Goal: Task Accomplishment & Management: Manage account settings

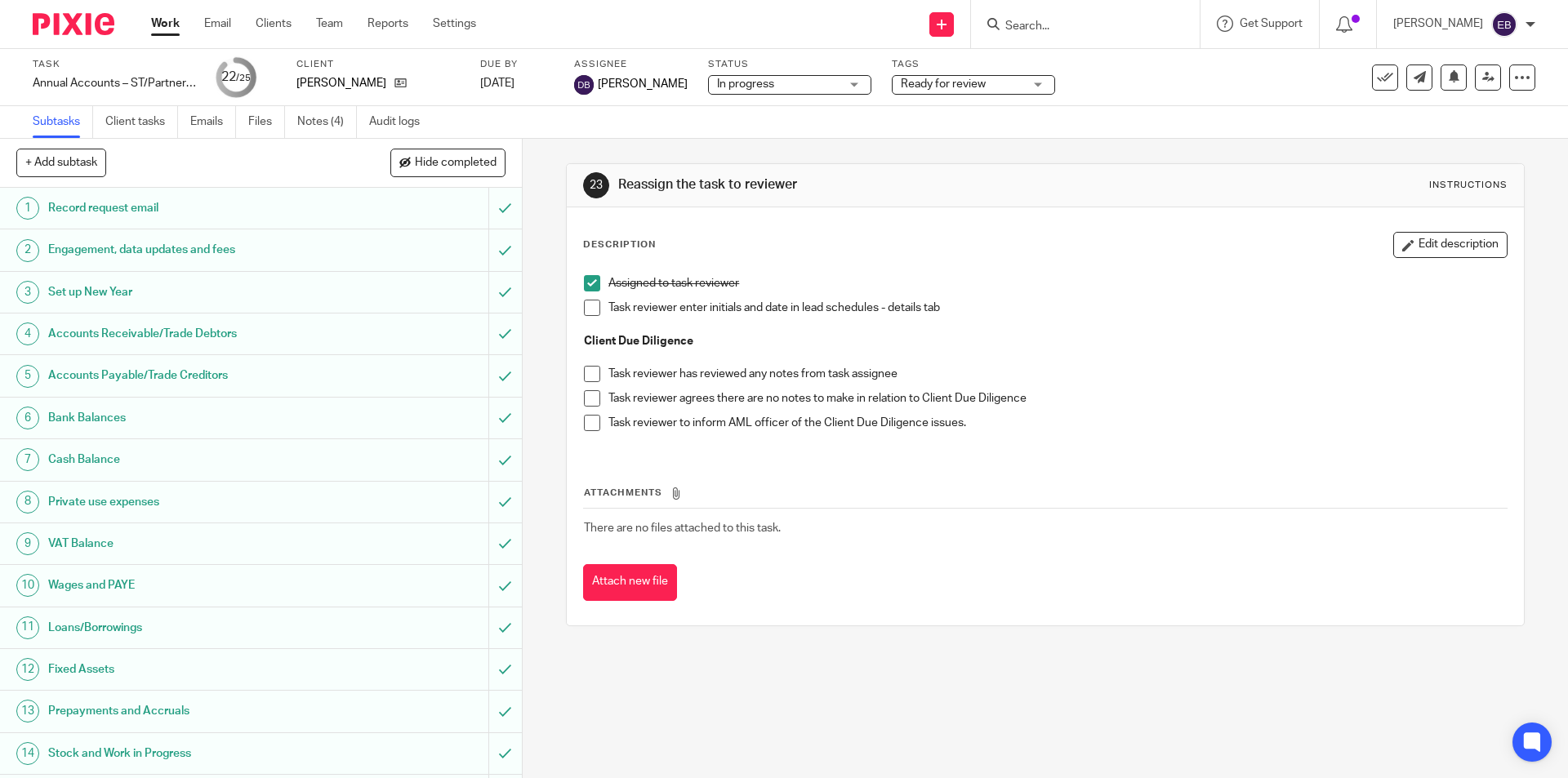
scroll to position [458, 0]
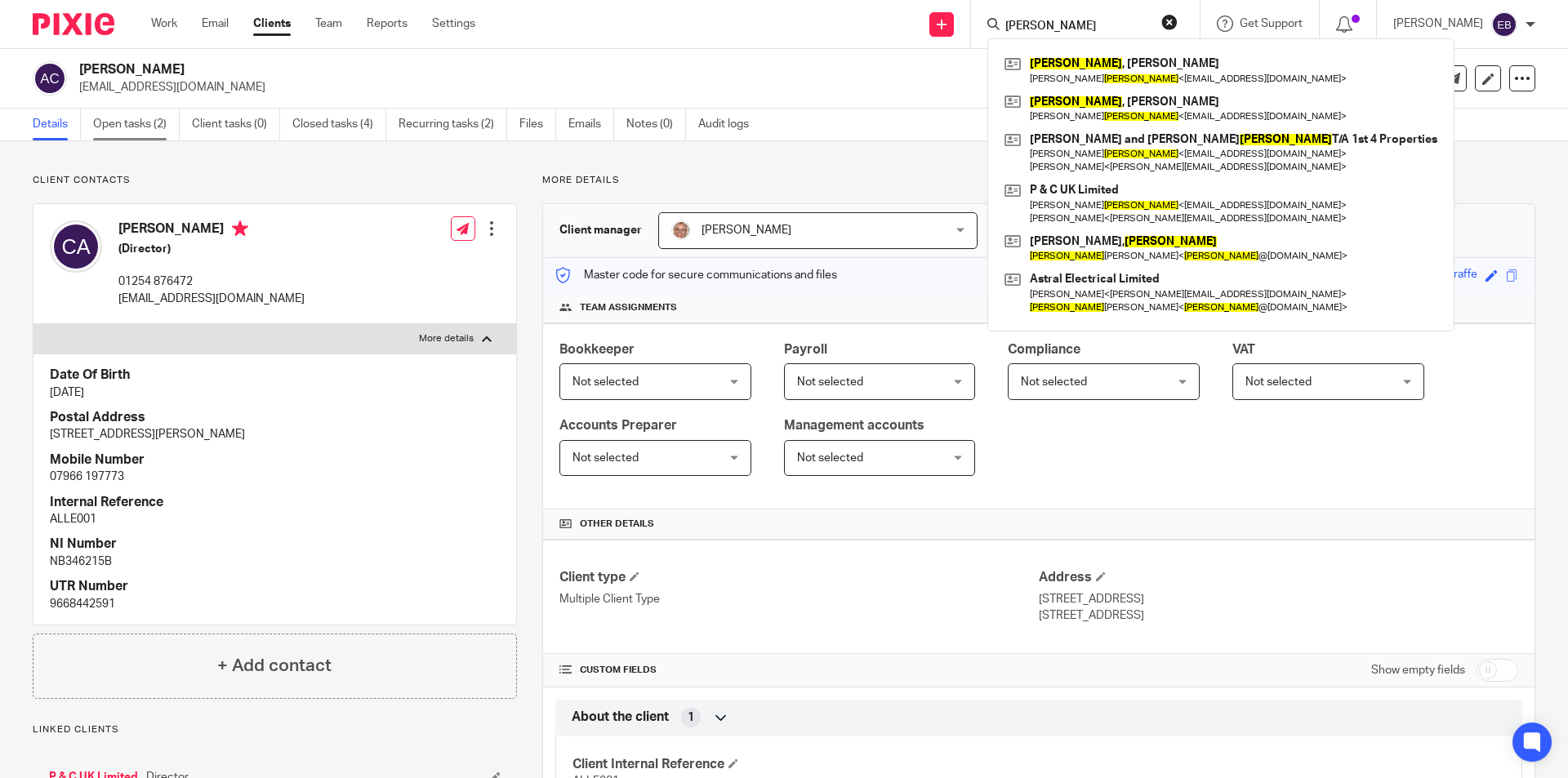
click at [125, 136] on link "Open tasks (2)" at bounding box center [136, 124] width 86 height 32
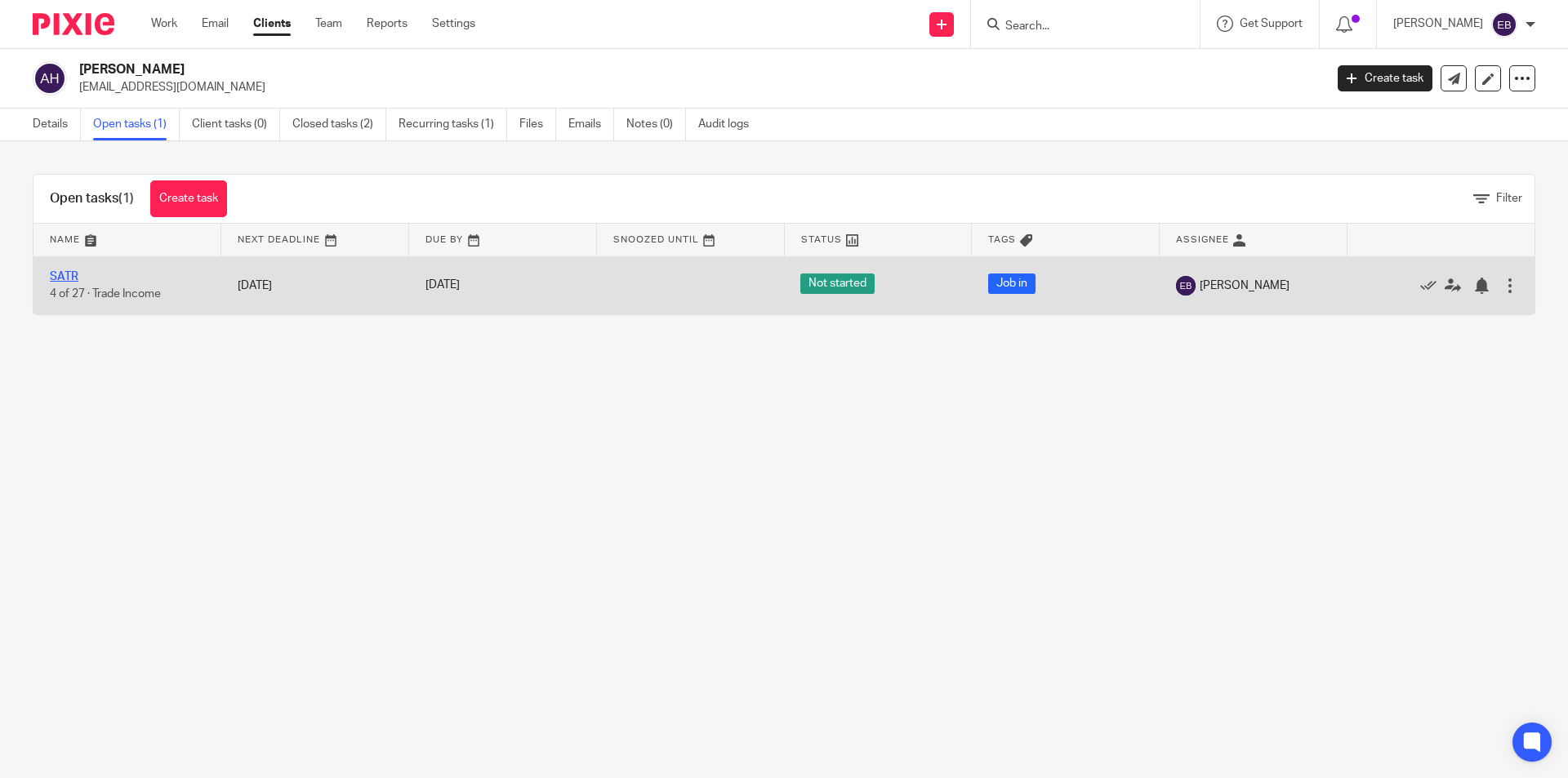
click at [58, 271] on link "SATR" at bounding box center [63, 276] width 28 height 11
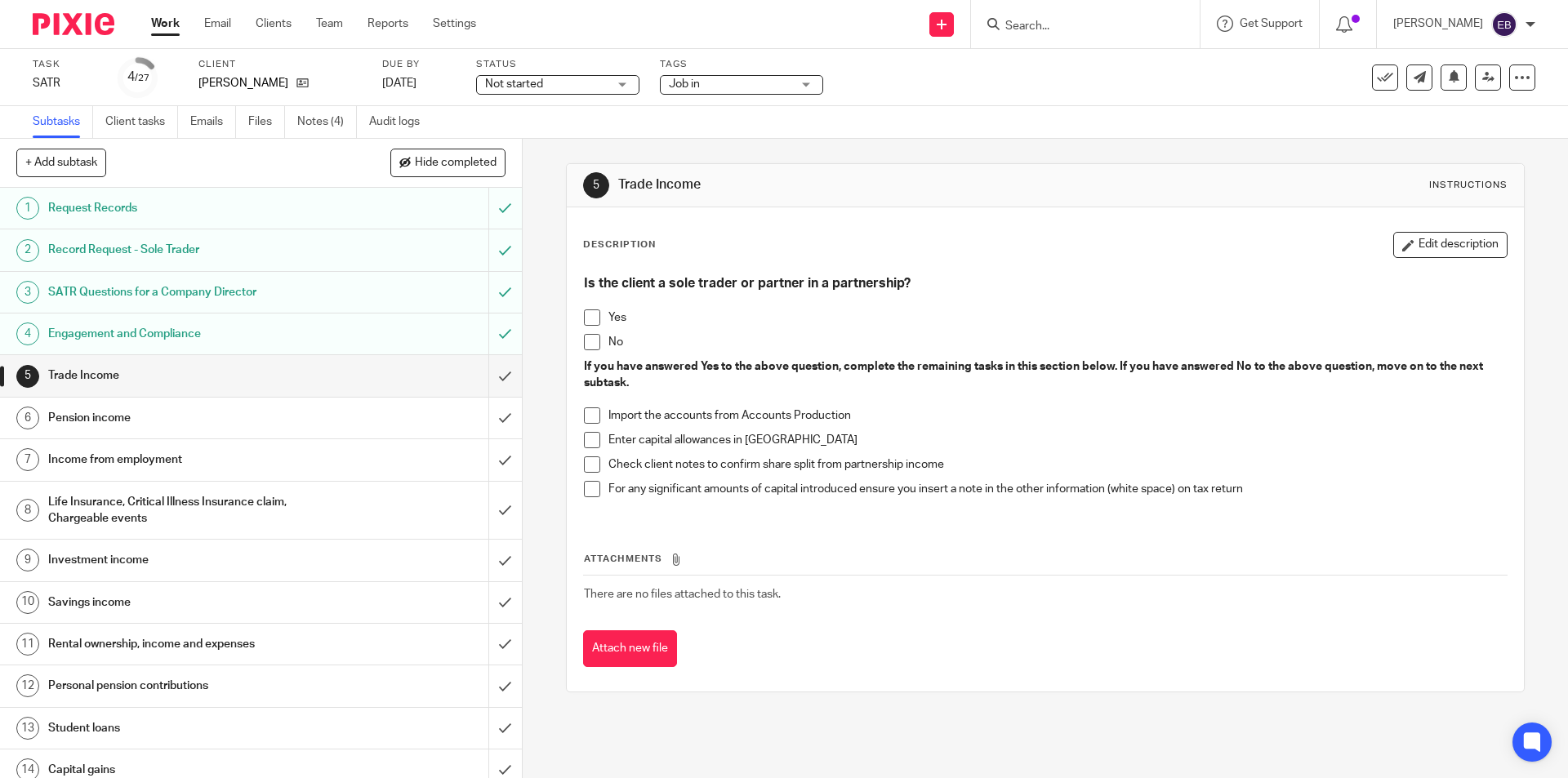
click at [587, 342] on span at bounding box center [592, 342] width 17 height 17
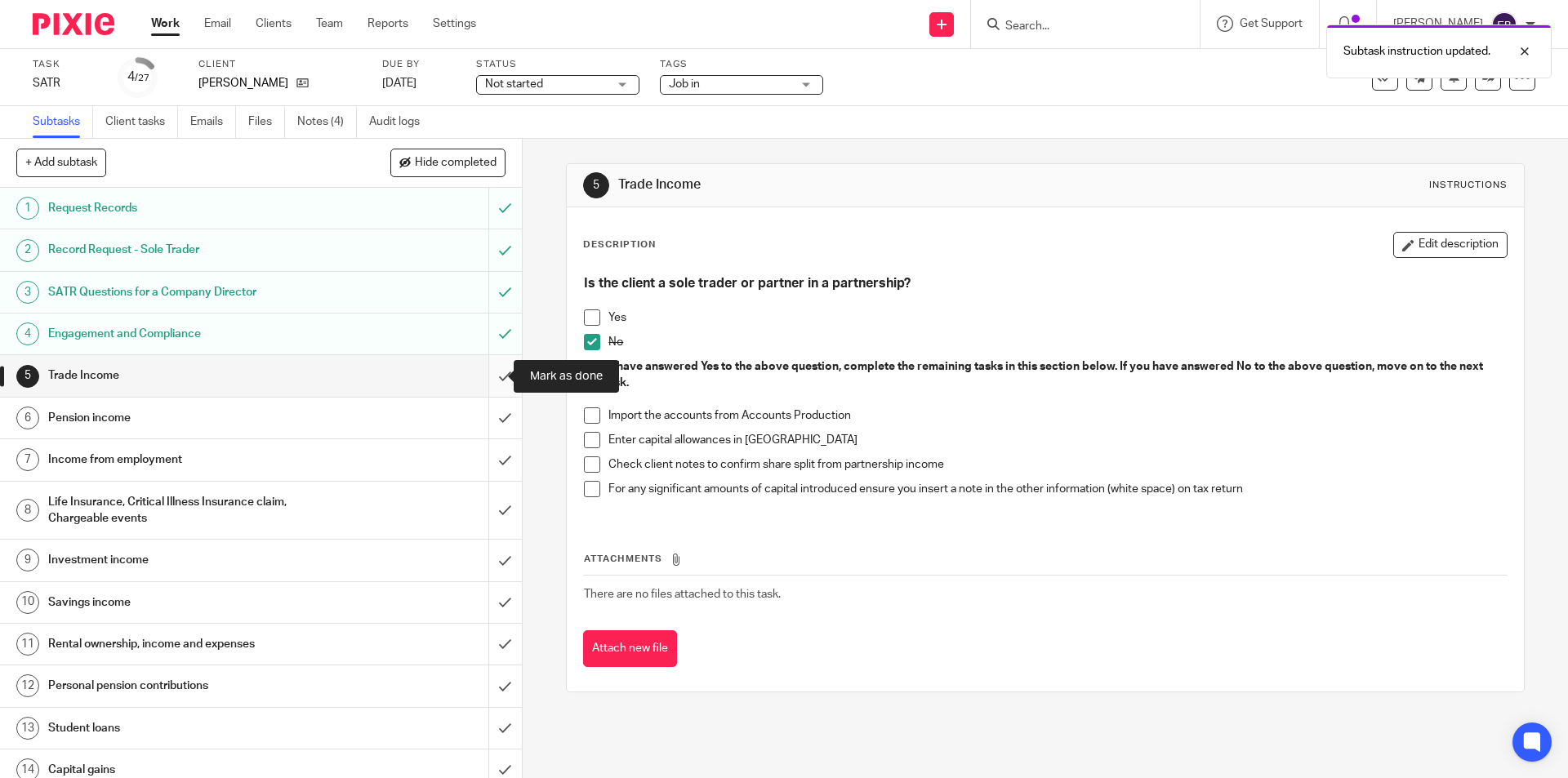
click at [490, 382] on input "submit" at bounding box center [261, 375] width 521 height 40
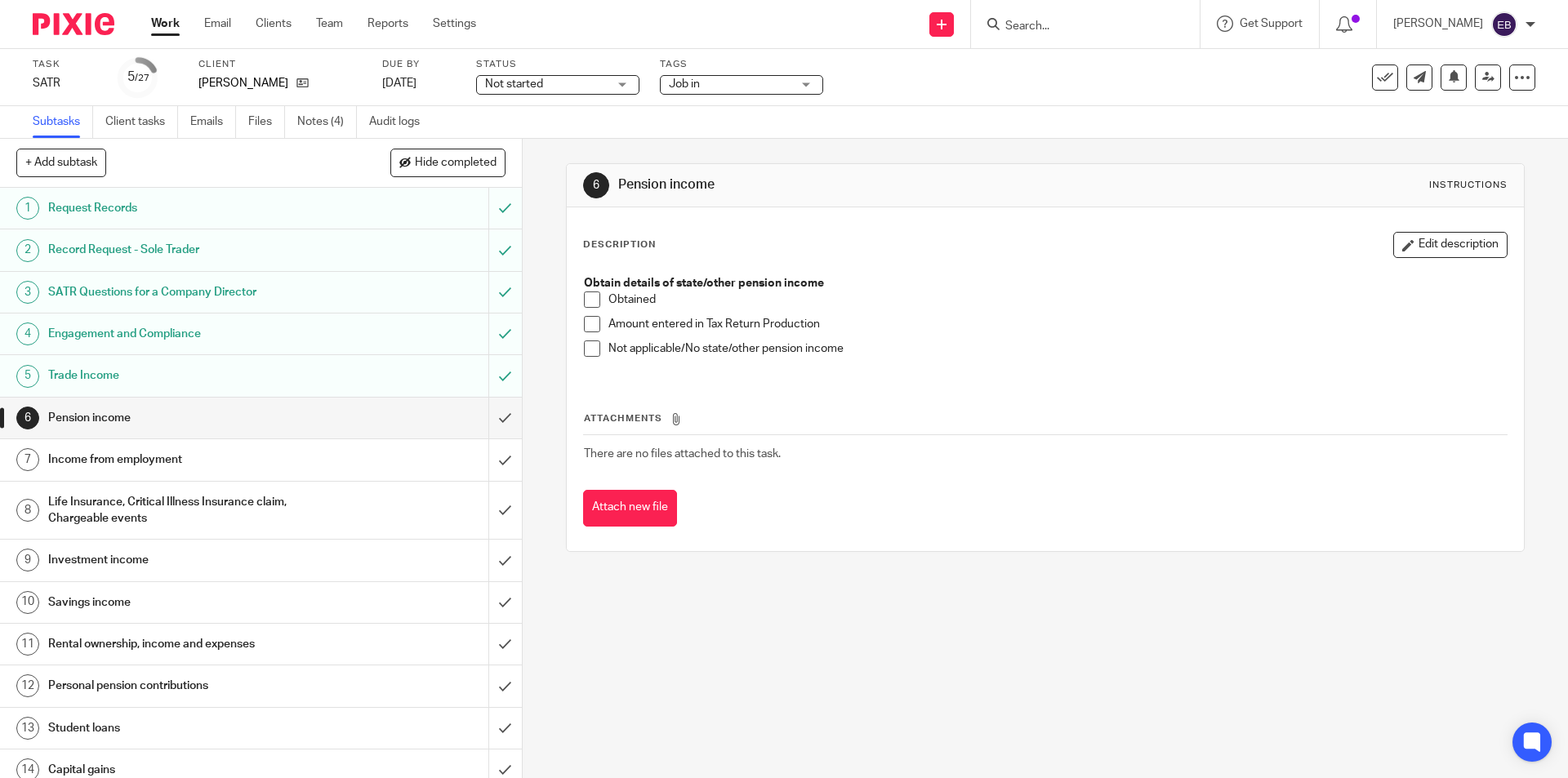
click at [584, 301] on span at bounding box center [592, 300] width 17 height 17
click at [588, 328] on span at bounding box center [592, 324] width 17 height 17
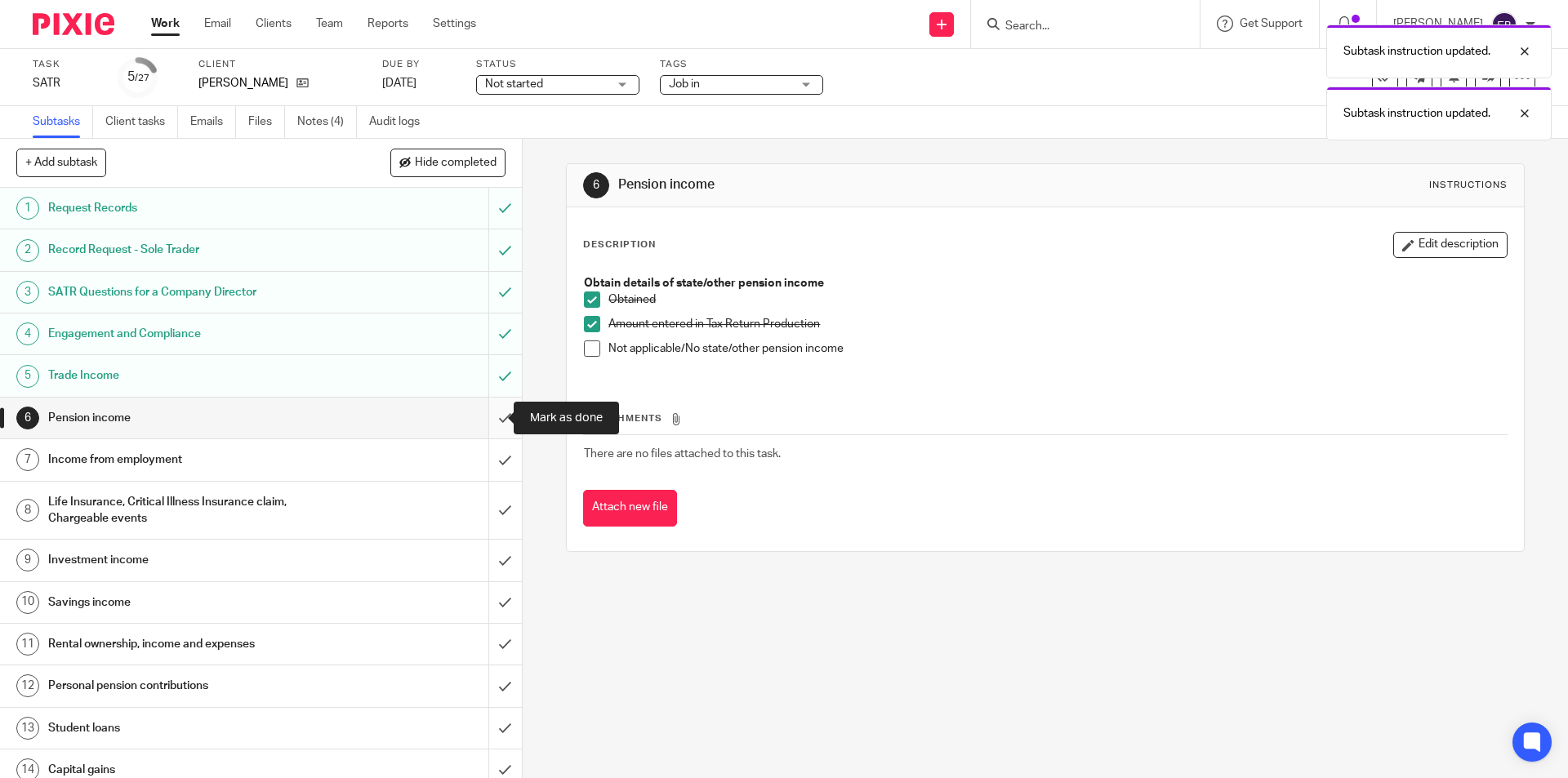
click at [497, 412] on input "submit" at bounding box center [261, 417] width 521 height 40
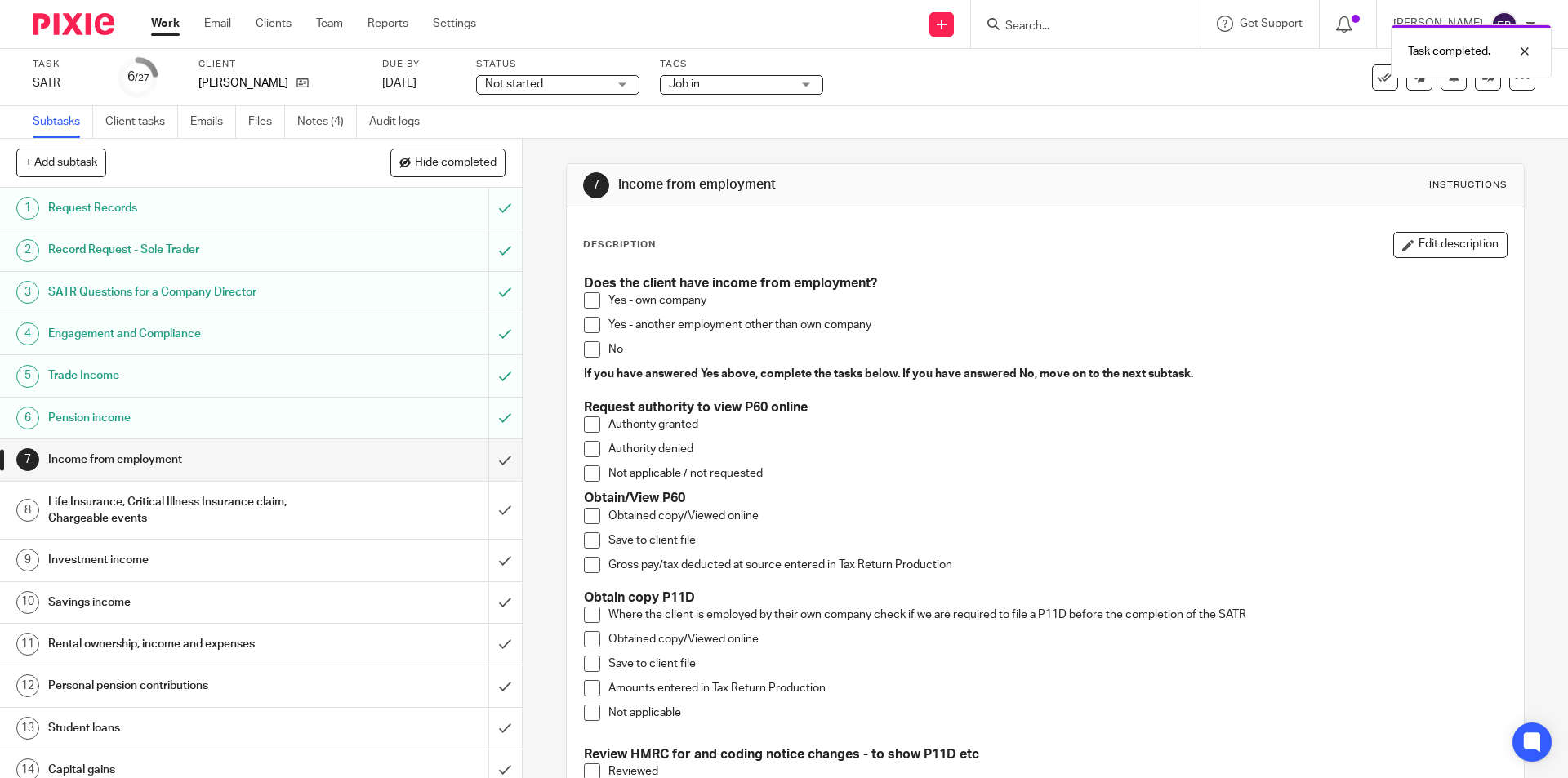
click at [584, 515] on span at bounding box center [592, 516] width 17 height 17
click at [586, 542] on span at bounding box center [592, 540] width 17 height 17
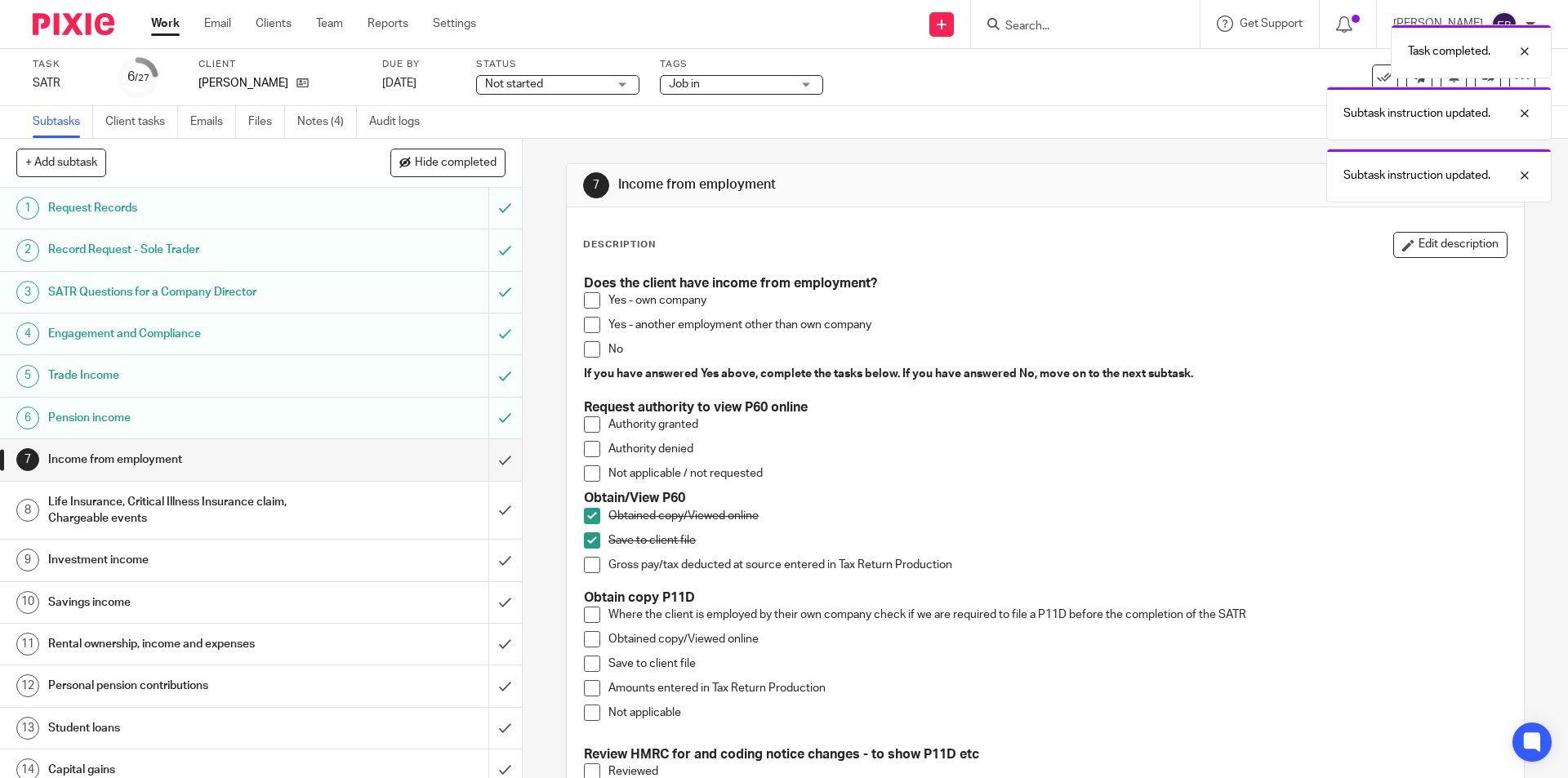
click at [590, 569] on span at bounding box center [592, 565] width 17 height 17
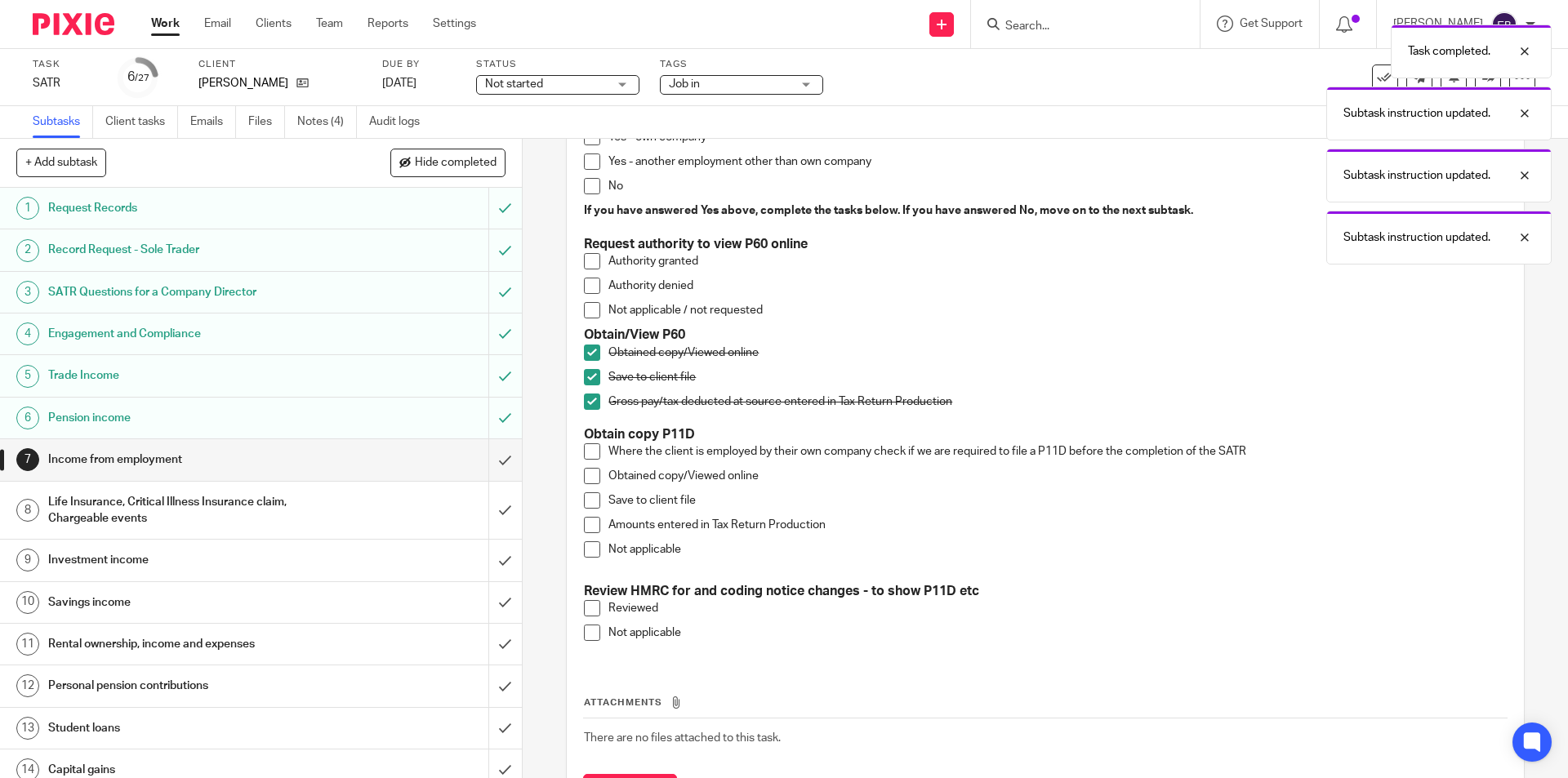
click at [586, 547] on span at bounding box center [592, 550] width 17 height 17
click at [588, 639] on span at bounding box center [592, 633] width 17 height 17
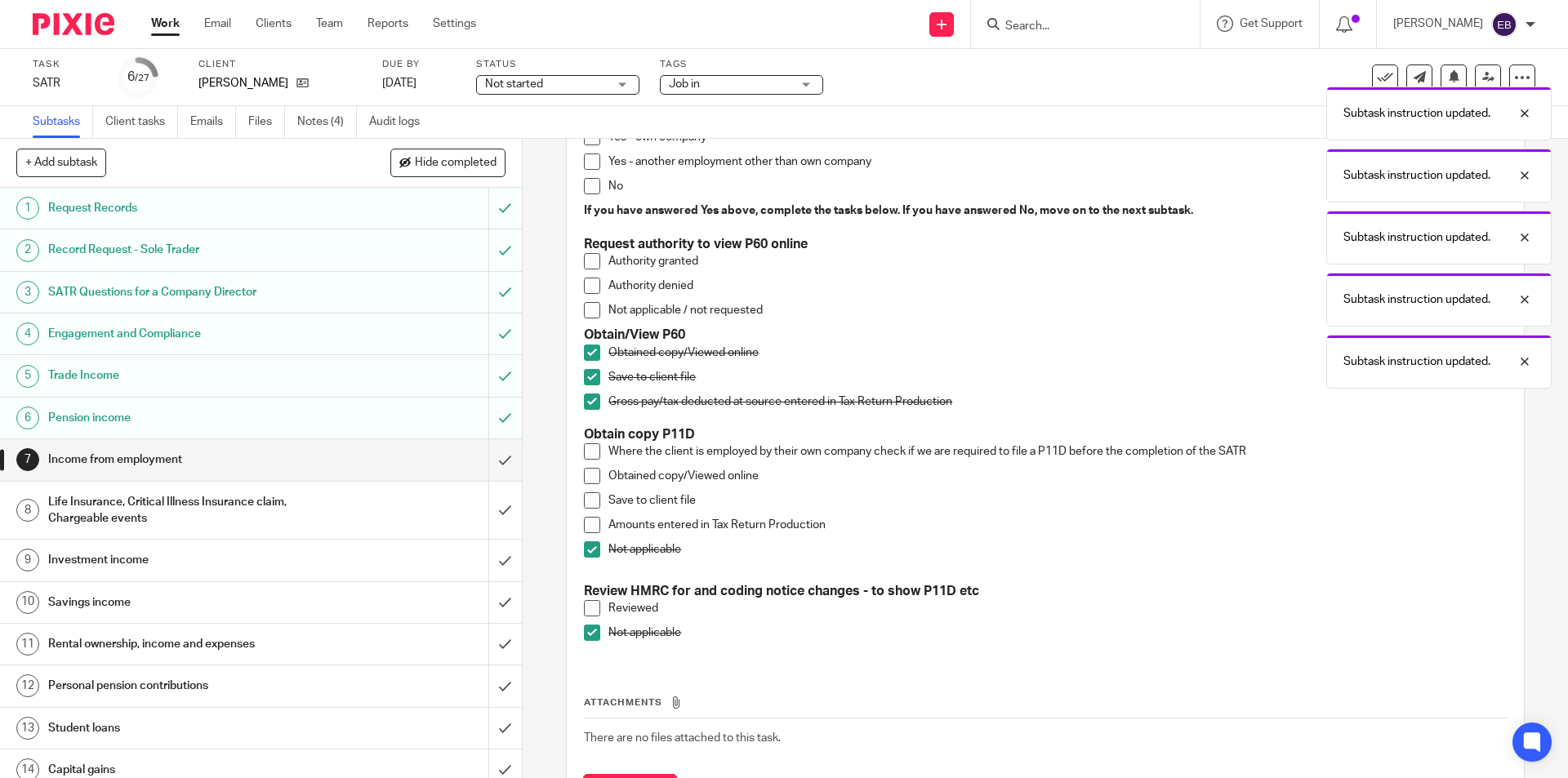
scroll to position [0, 0]
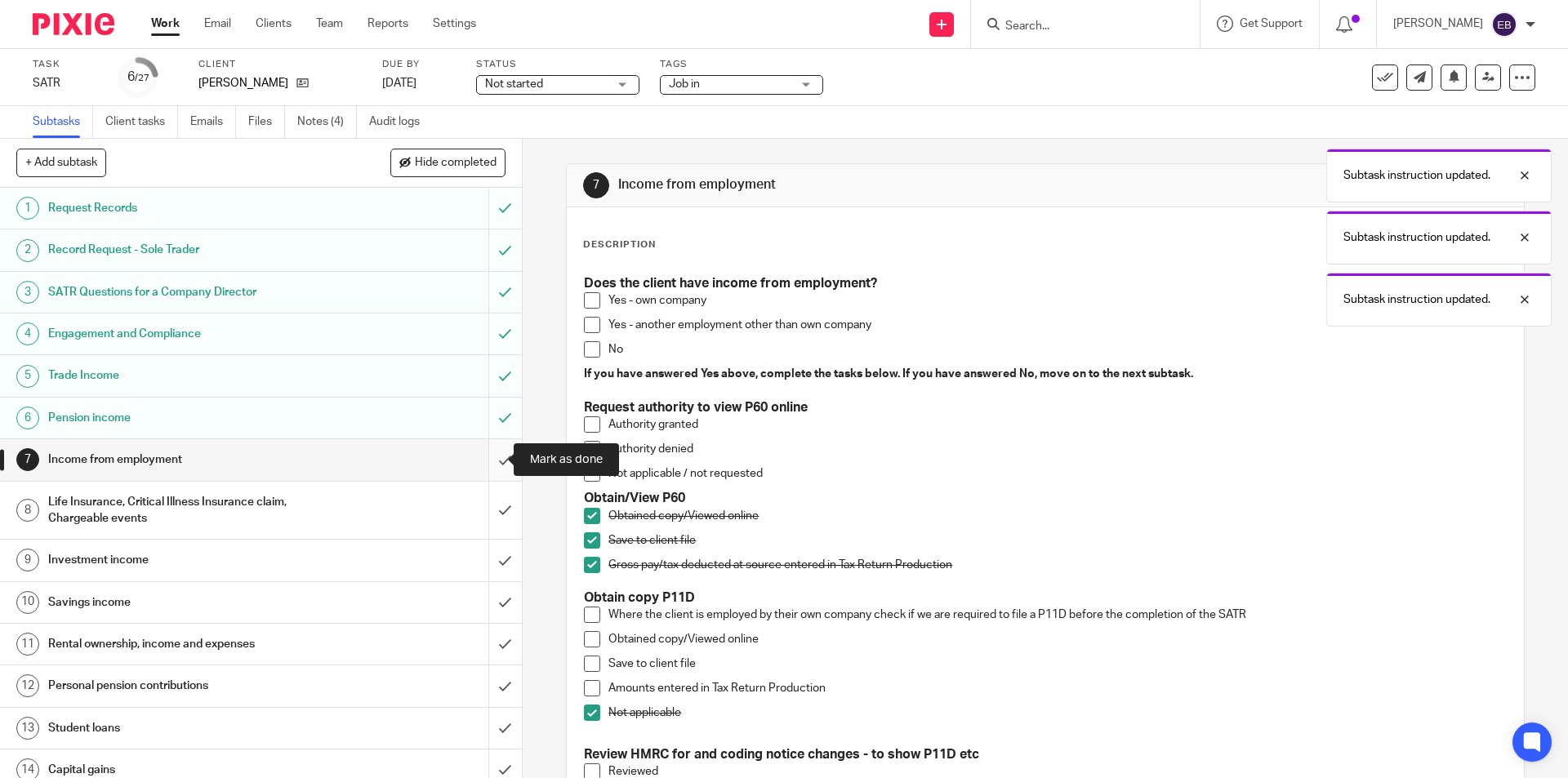
click at [490, 453] on input "submit" at bounding box center [261, 460] width 521 height 40
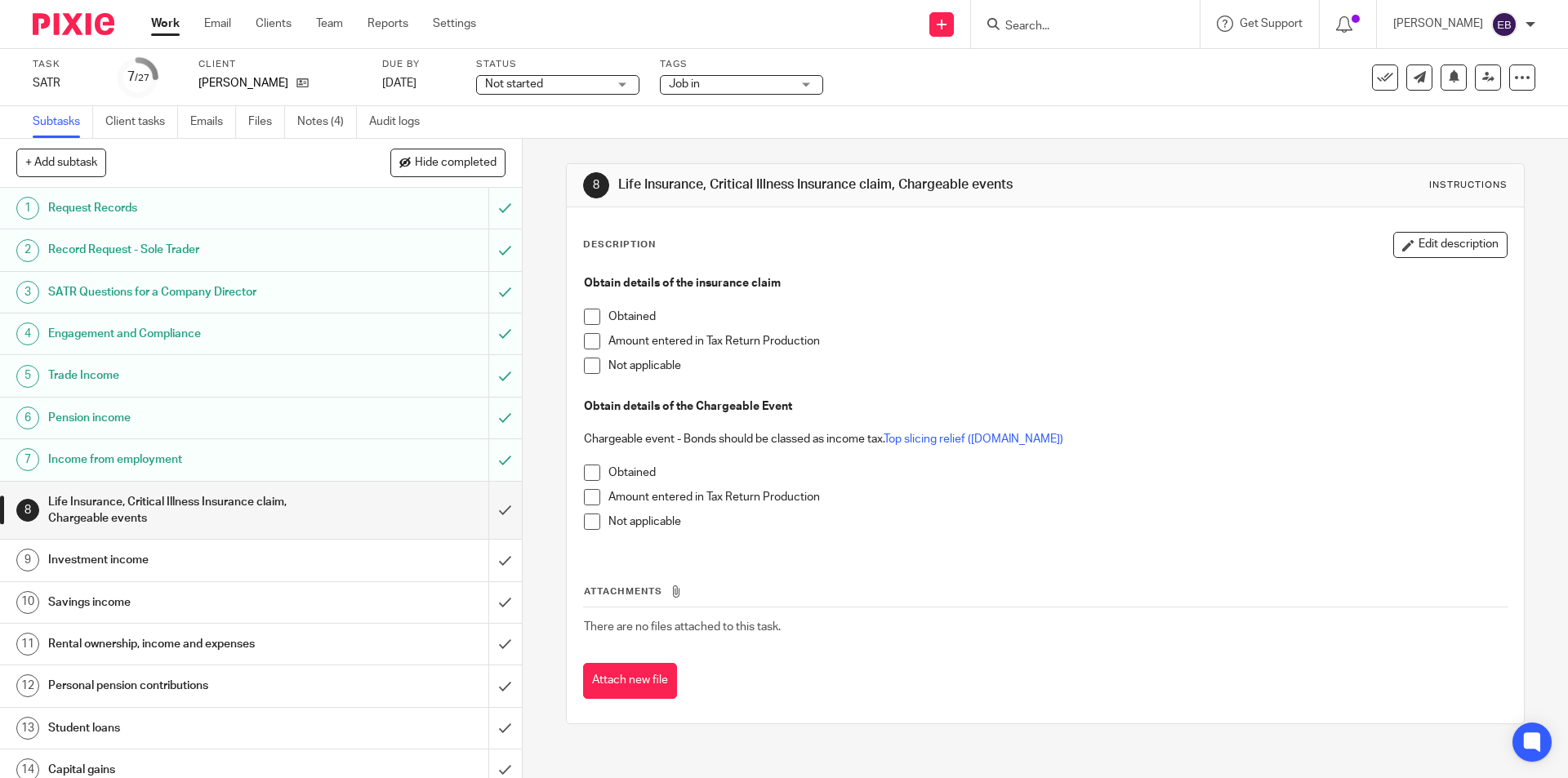
click at [584, 359] on span at bounding box center [592, 366] width 17 height 17
click at [584, 524] on span at bounding box center [592, 522] width 17 height 17
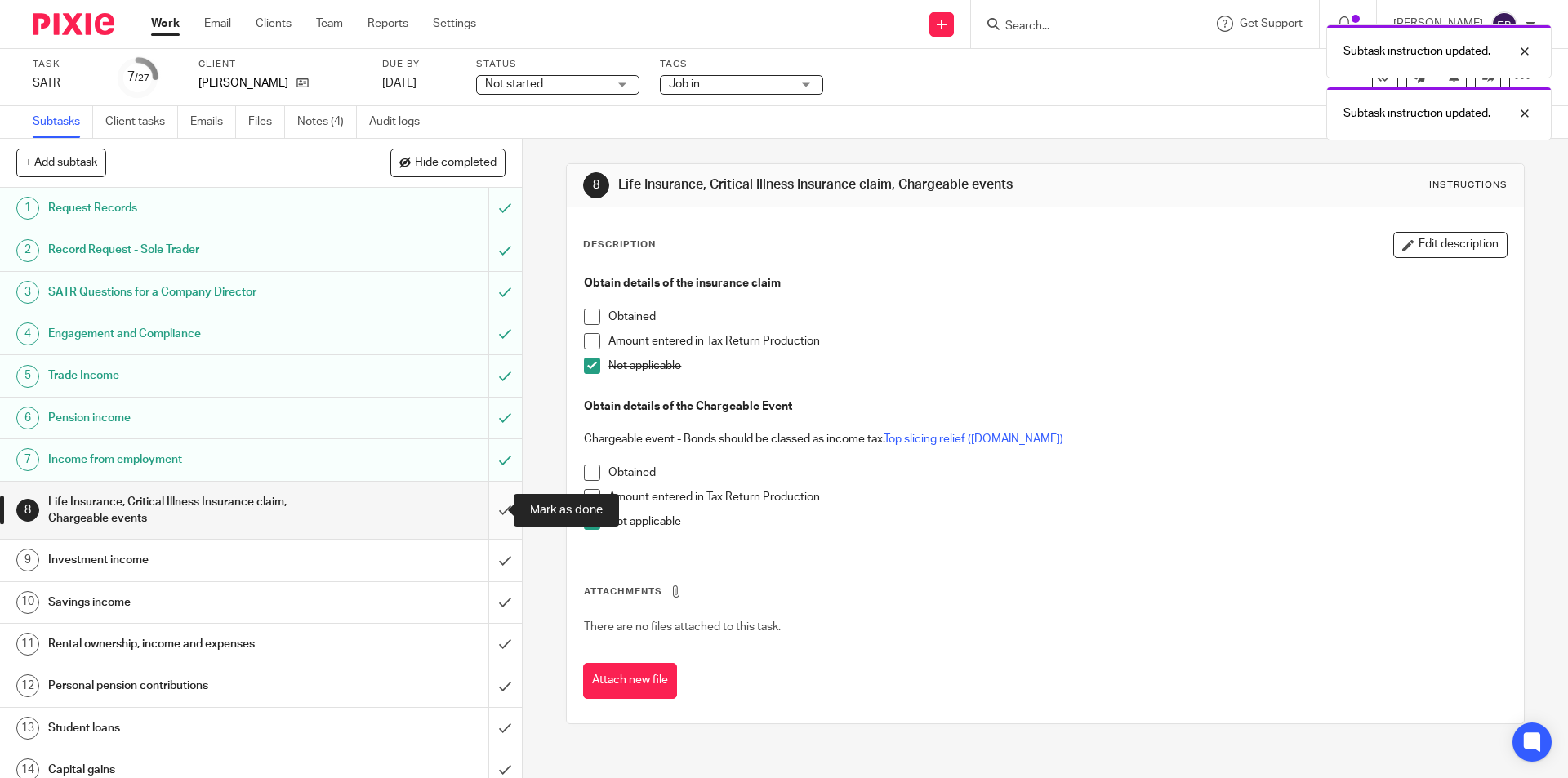
click at [494, 506] on input "submit" at bounding box center [261, 510] width 521 height 58
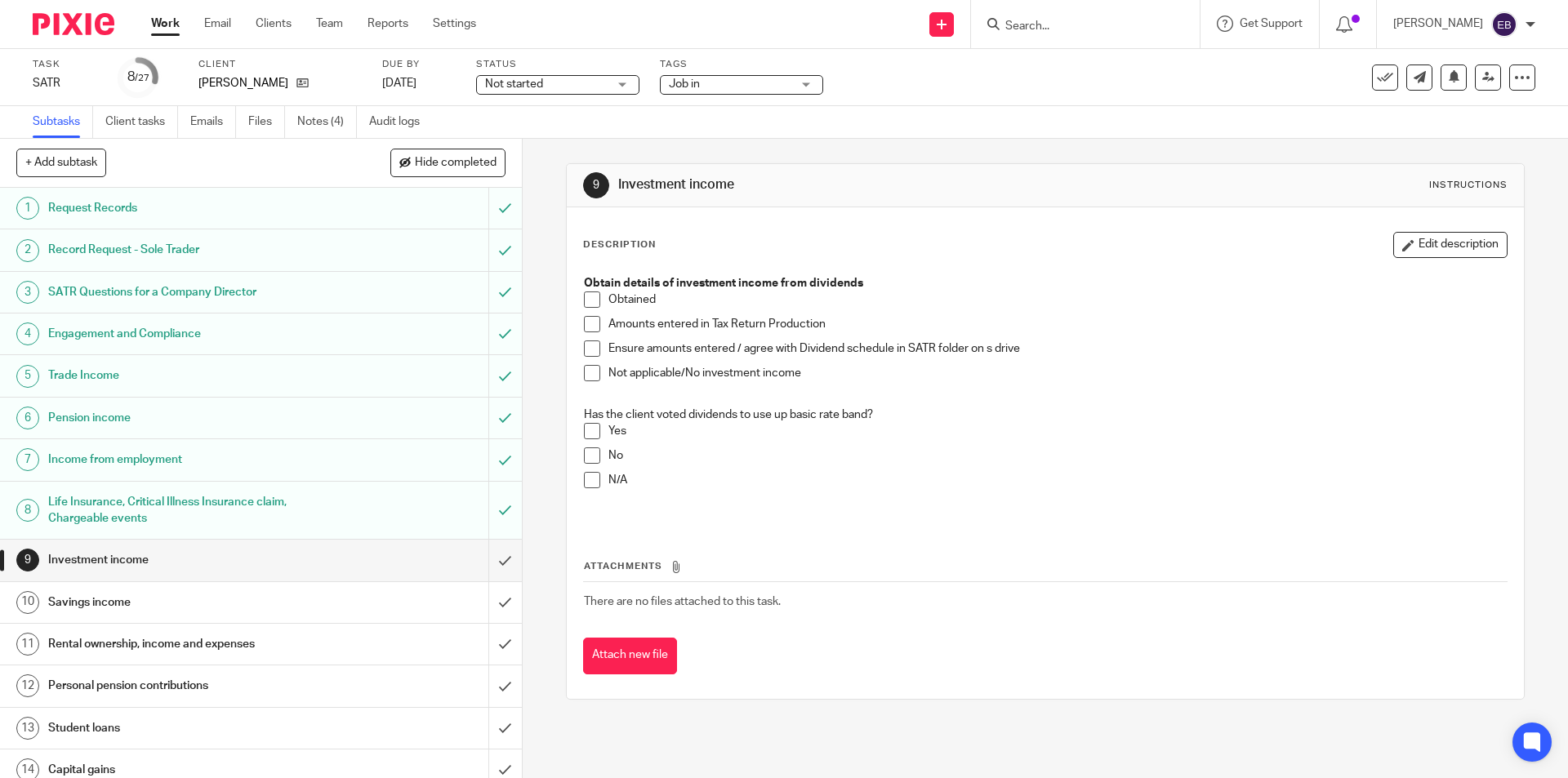
click at [584, 483] on span at bounding box center [592, 480] width 17 height 17
click at [596, 375] on span at bounding box center [592, 373] width 17 height 17
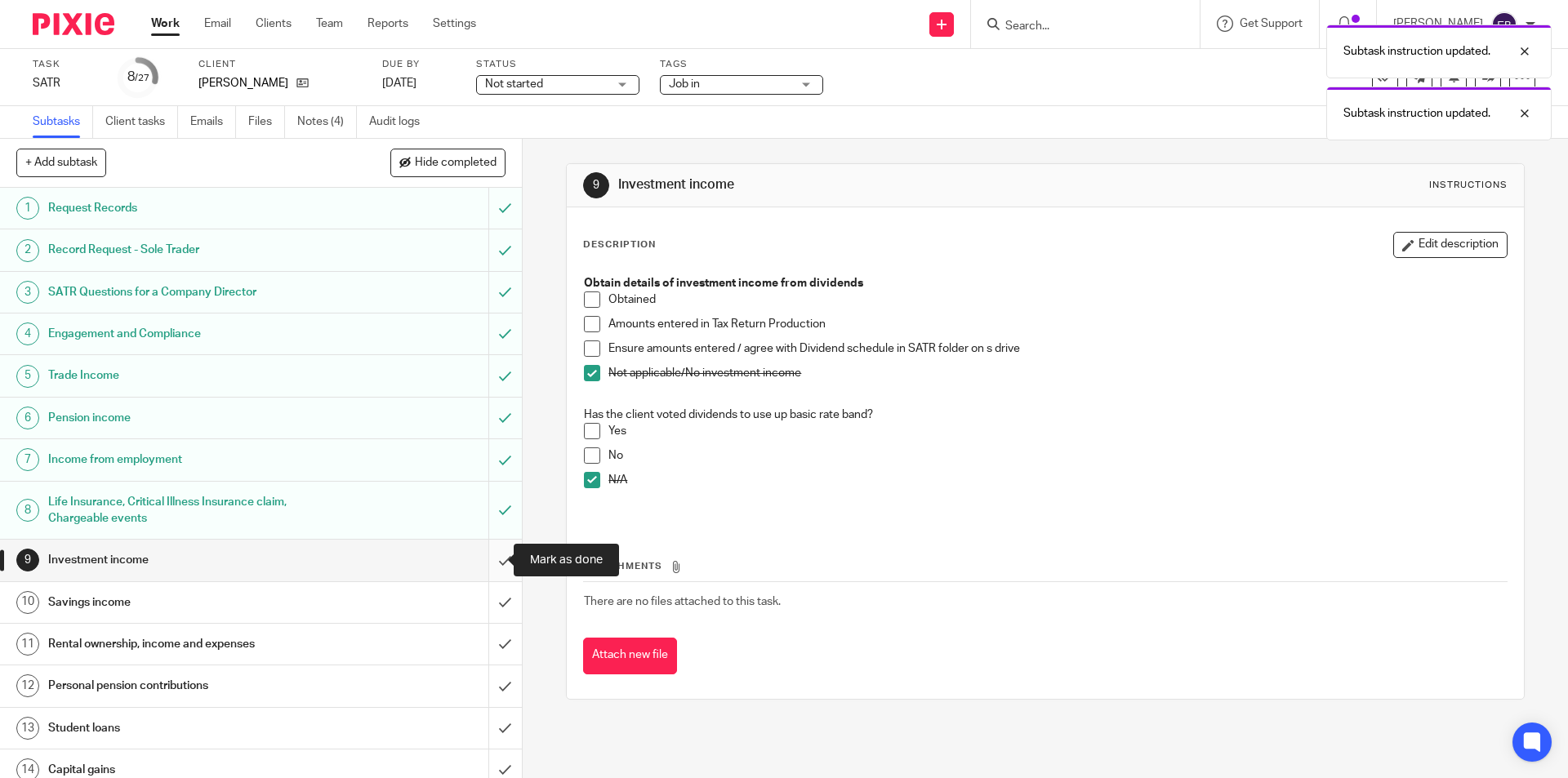
click at [487, 553] on input "submit" at bounding box center [261, 560] width 521 height 40
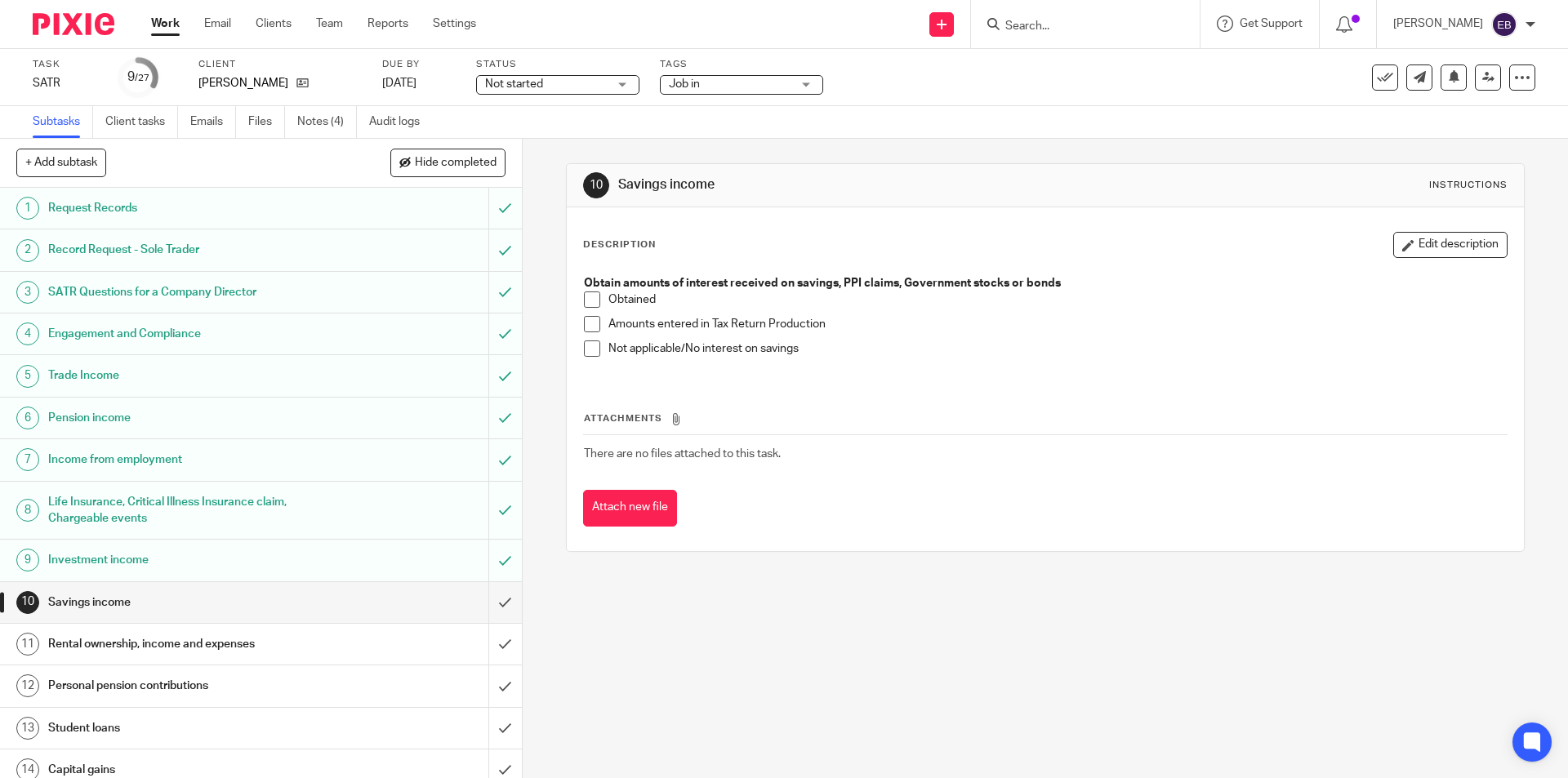
click at [591, 295] on span at bounding box center [592, 300] width 17 height 17
click at [587, 329] on span at bounding box center [592, 324] width 17 height 17
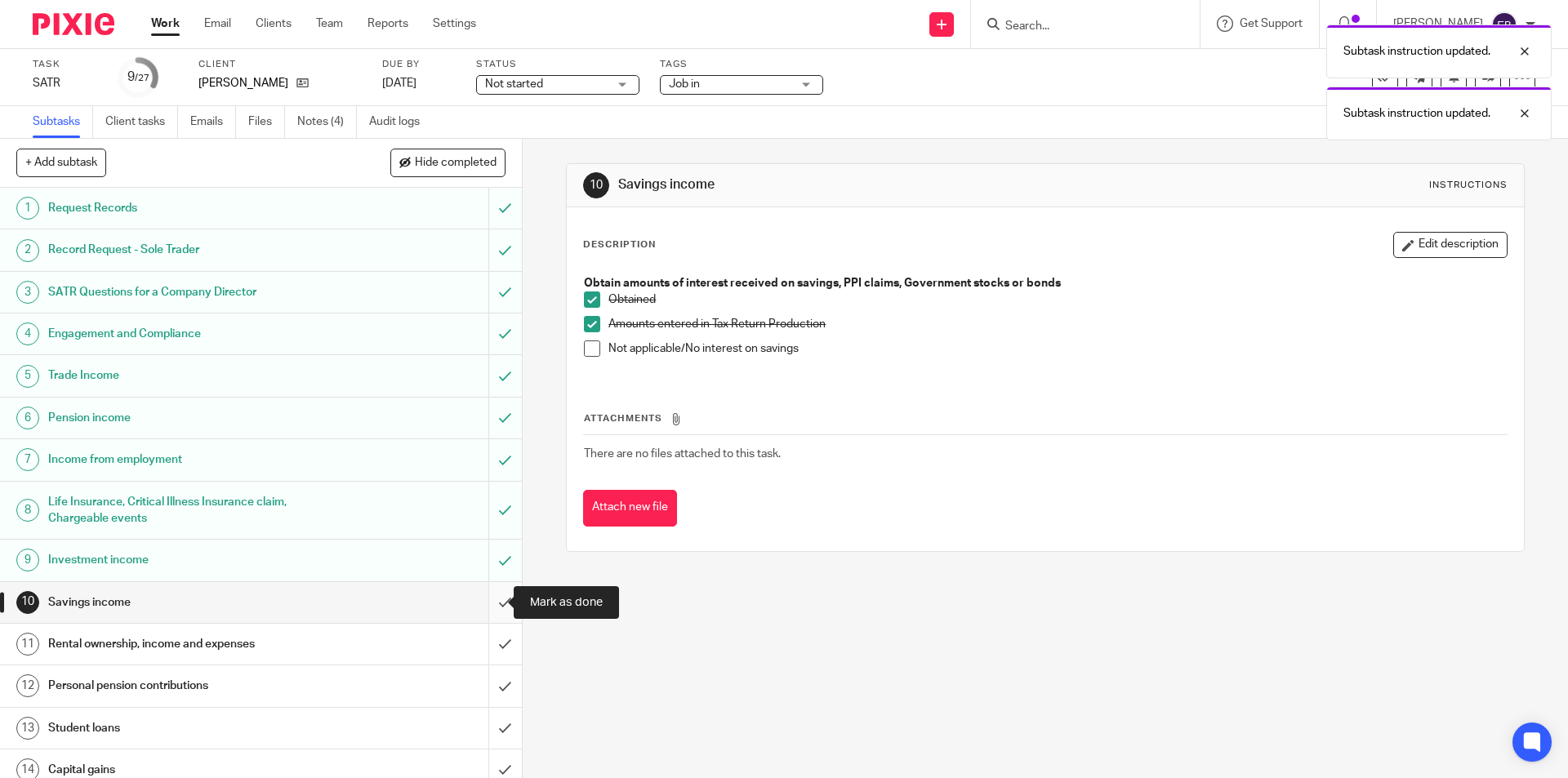
click at [493, 603] on input "submit" at bounding box center [261, 602] width 521 height 40
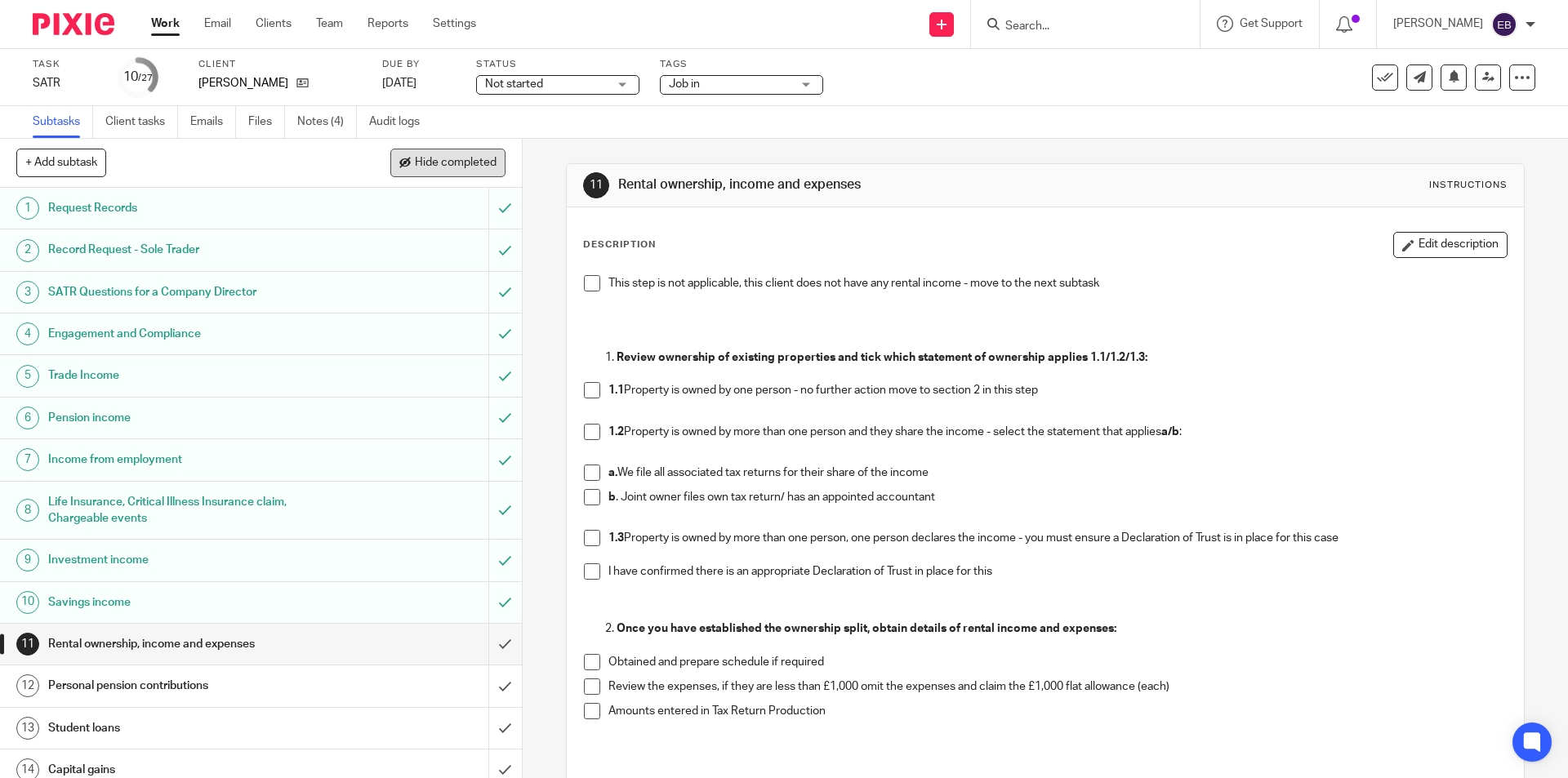
click at [442, 157] on span "Hide completed" at bounding box center [455, 163] width 82 height 13
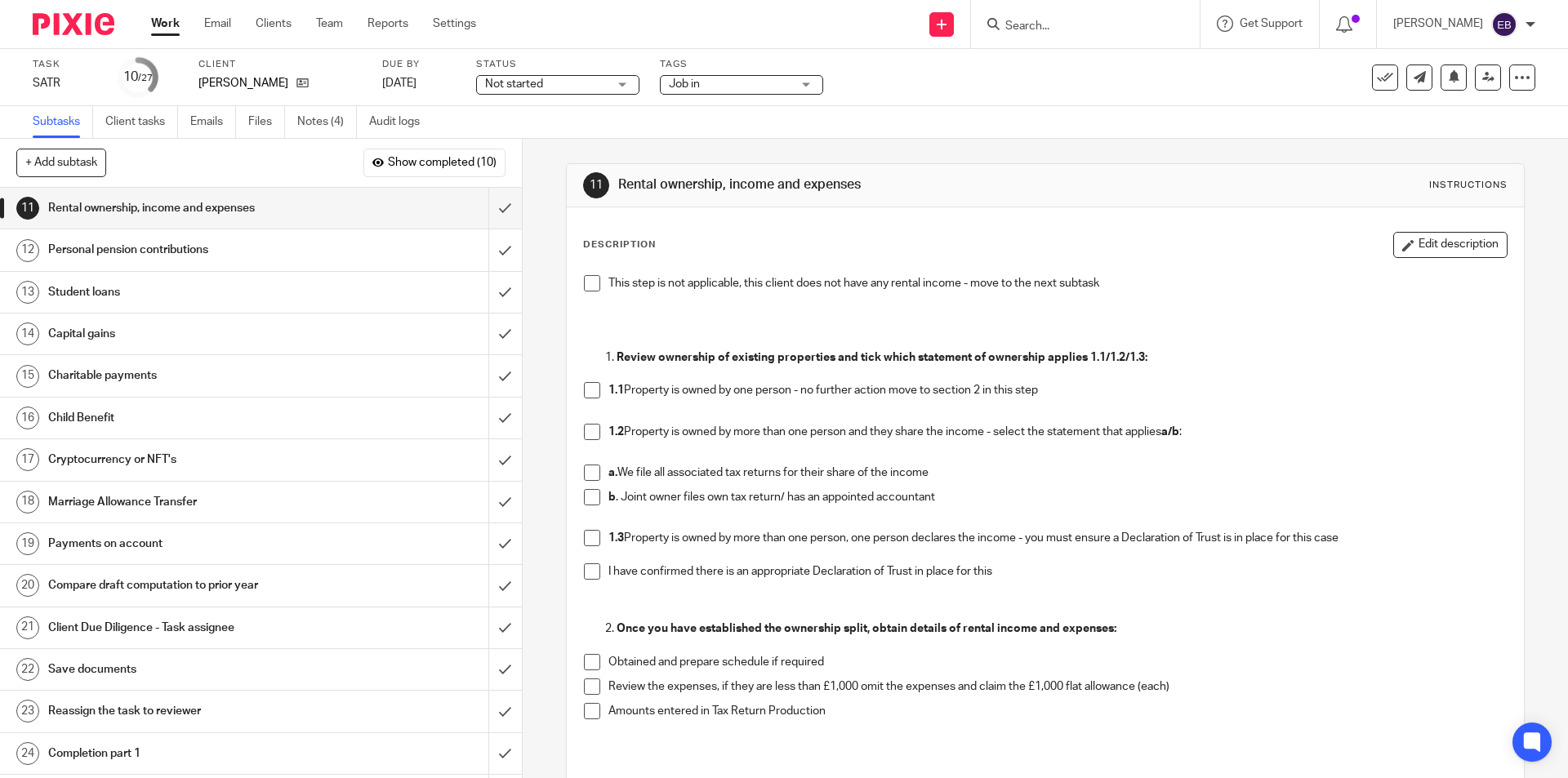
click at [584, 431] on span at bounding box center [592, 432] width 17 height 17
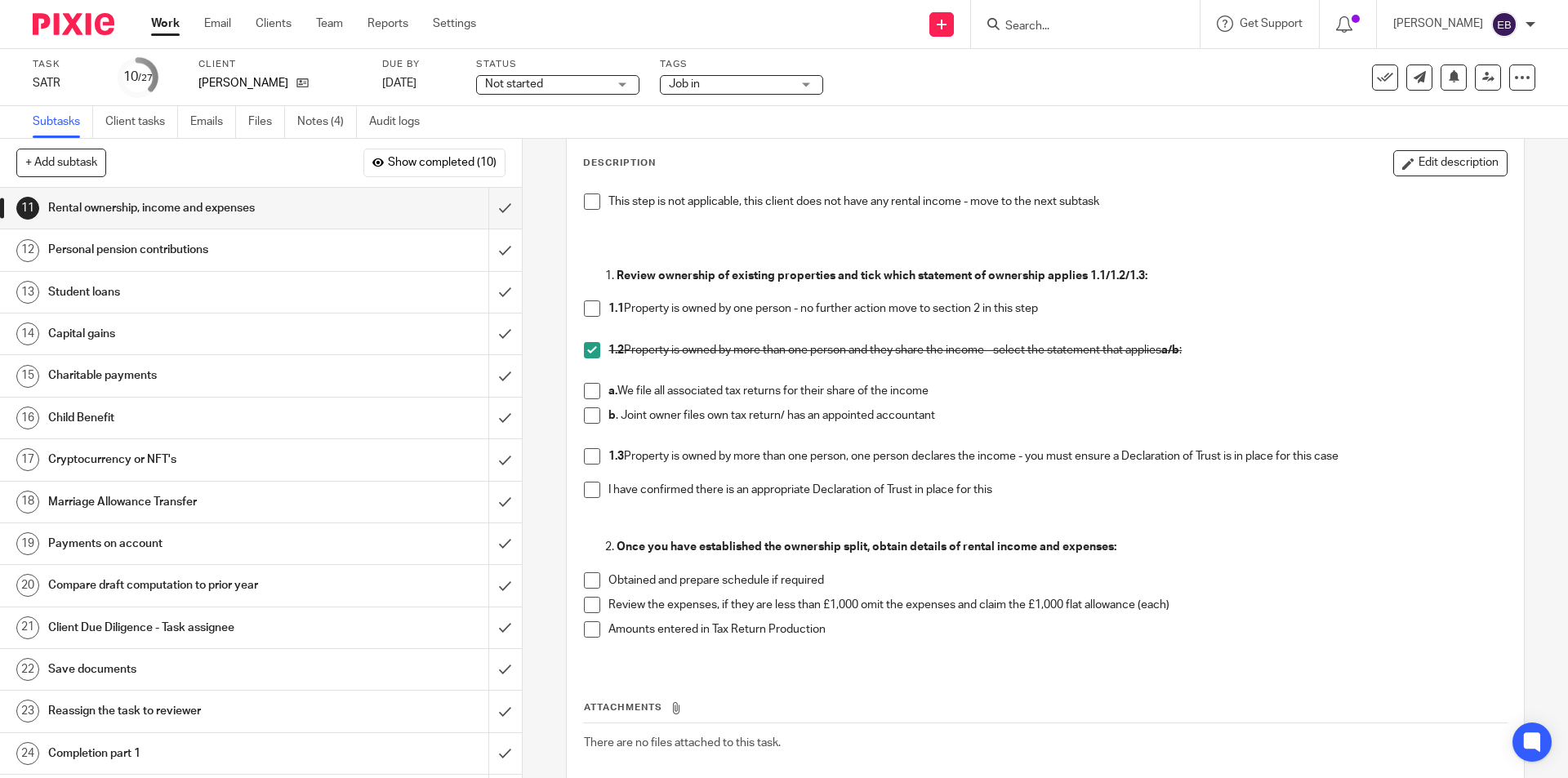
click at [588, 387] on span at bounding box center [592, 391] width 17 height 17
click at [584, 582] on span at bounding box center [592, 581] width 17 height 17
click at [586, 609] on span at bounding box center [592, 605] width 17 height 17
click at [585, 642] on li "Amounts entered in Tax Return Production" at bounding box center [1045, 638] width 922 height 33
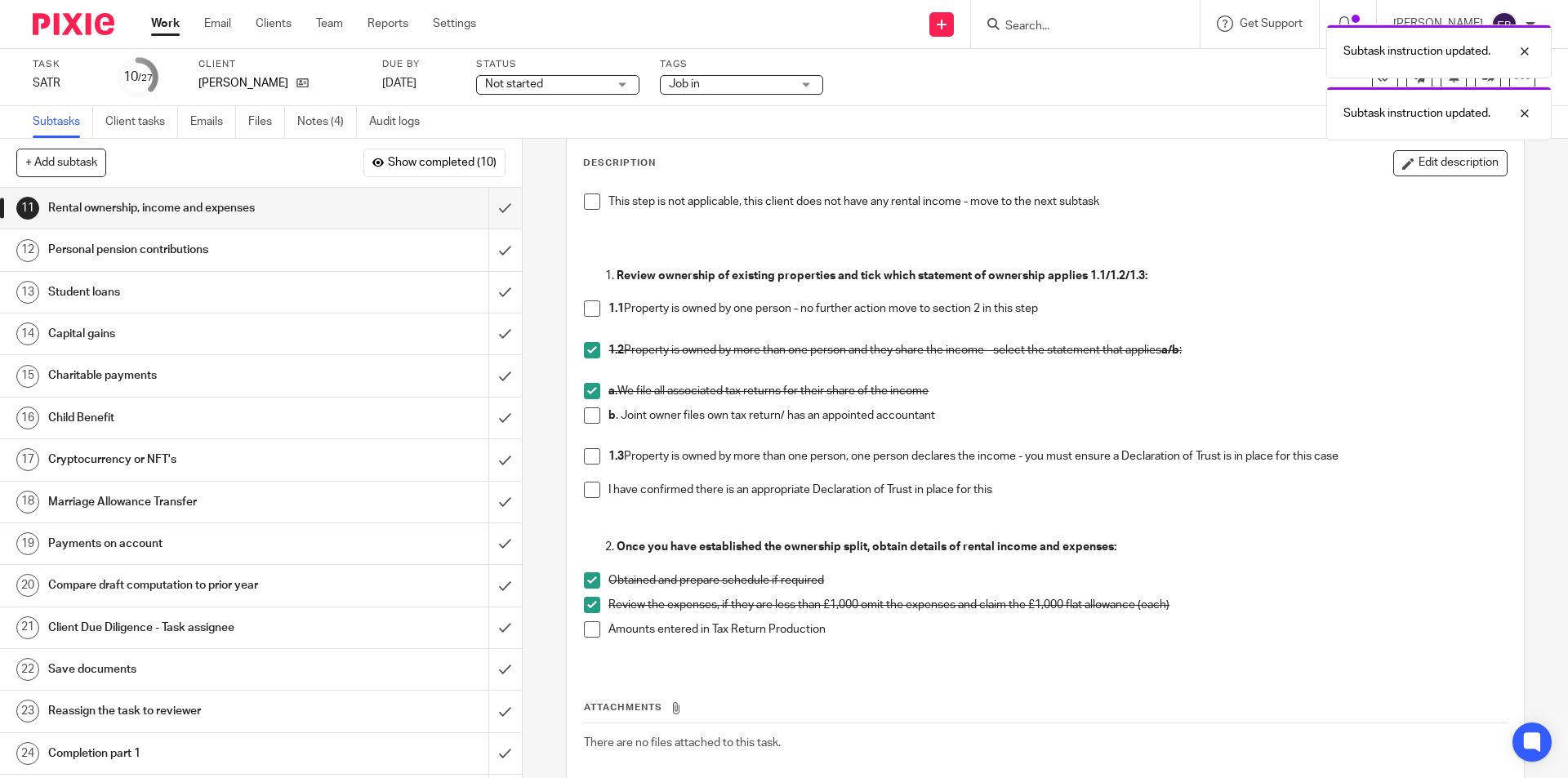
click at [585, 630] on span at bounding box center [592, 629] width 17 height 17
click at [472, 211] on input "submit" at bounding box center [261, 208] width 521 height 40
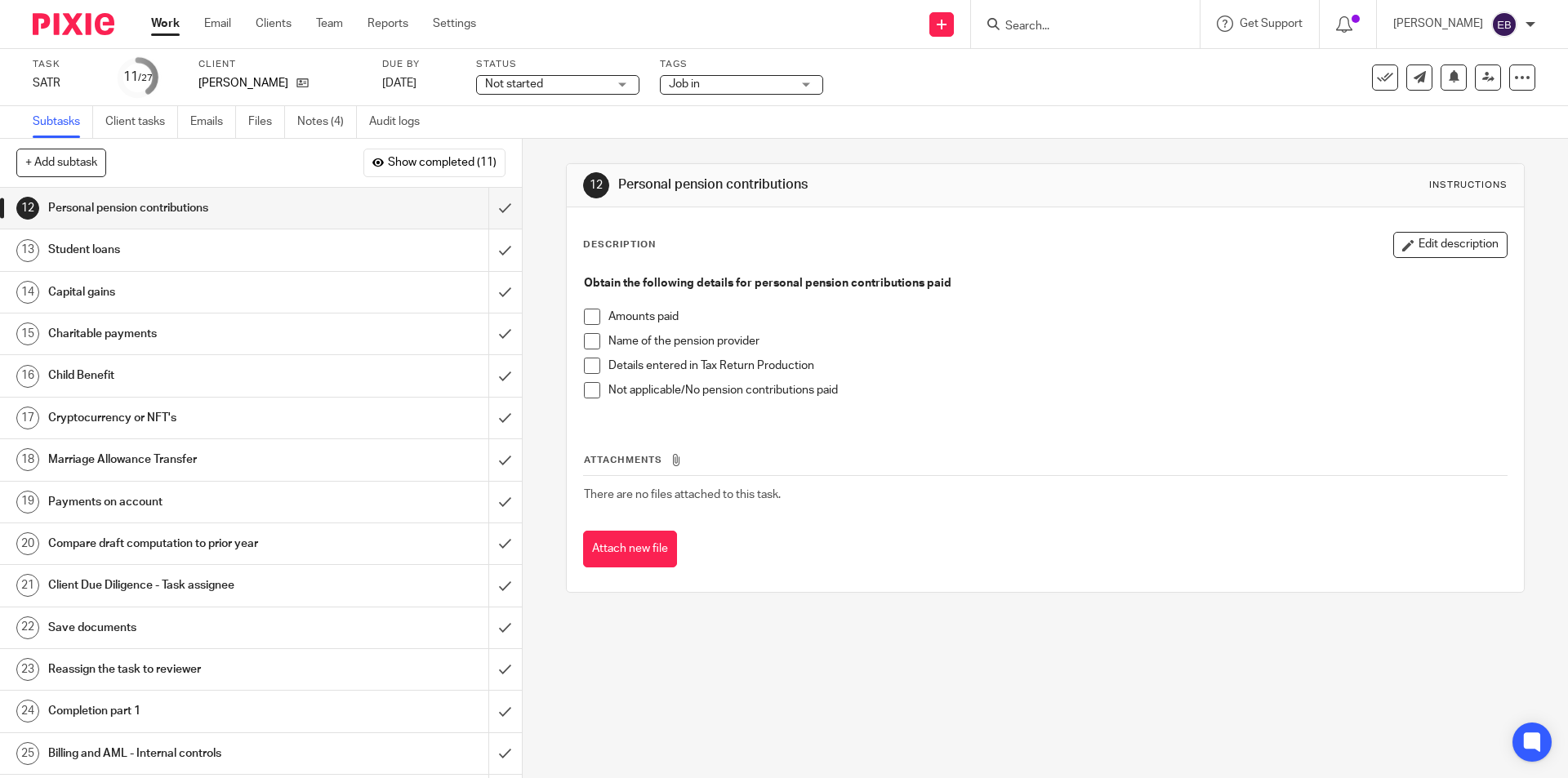
click at [577, 385] on div "Obtain the following details for personal pension contributions paid Amounts pa…" at bounding box center [1045, 342] width 938 height 151
click at [586, 396] on span at bounding box center [592, 390] width 17 height 17
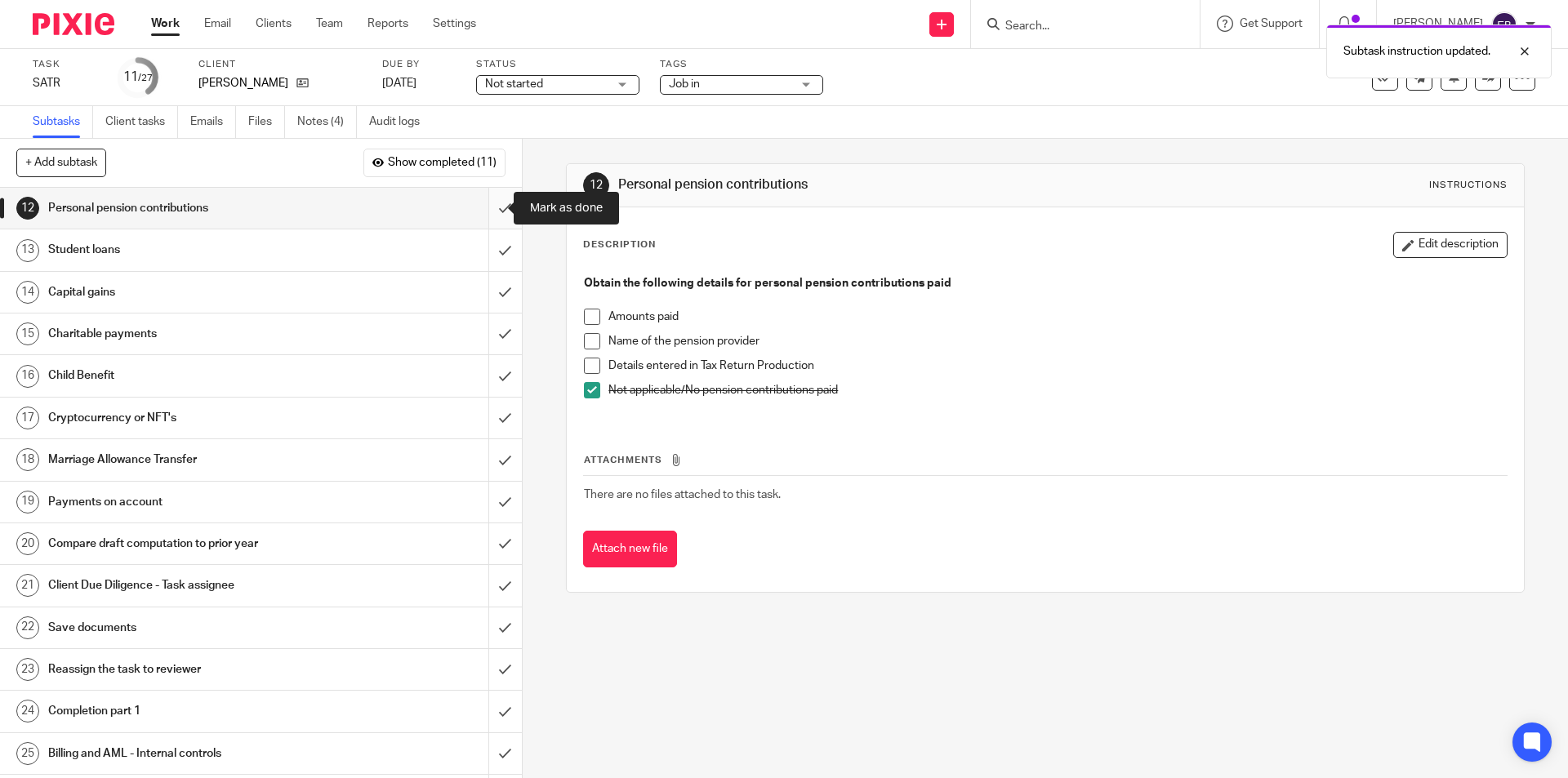
click at [490, 221] on input "submit" at bounding box center [261, 208] width 521 height 40
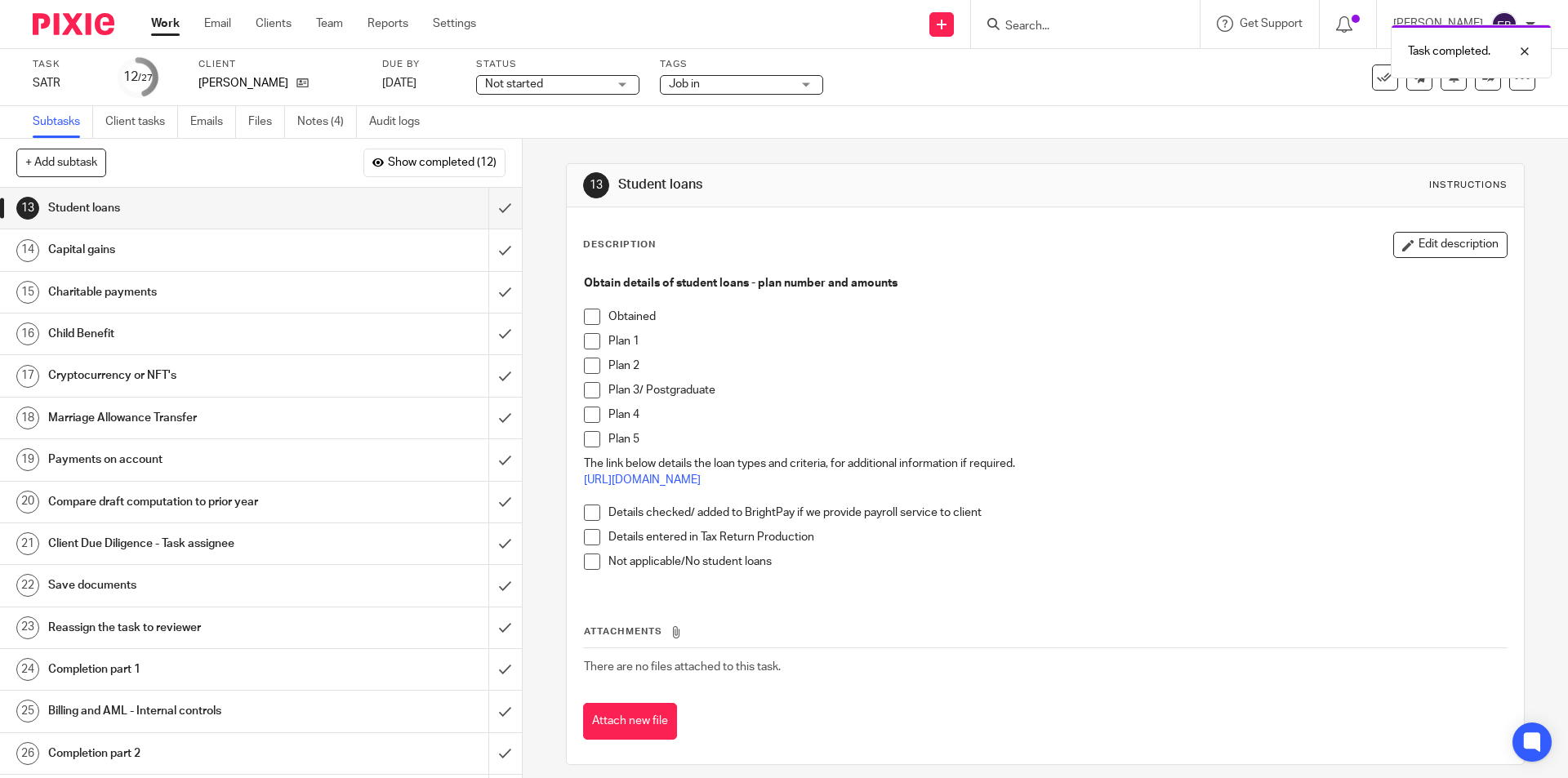
click at [587, 554] on span at bounding box center [592, 561] width 17 height 17
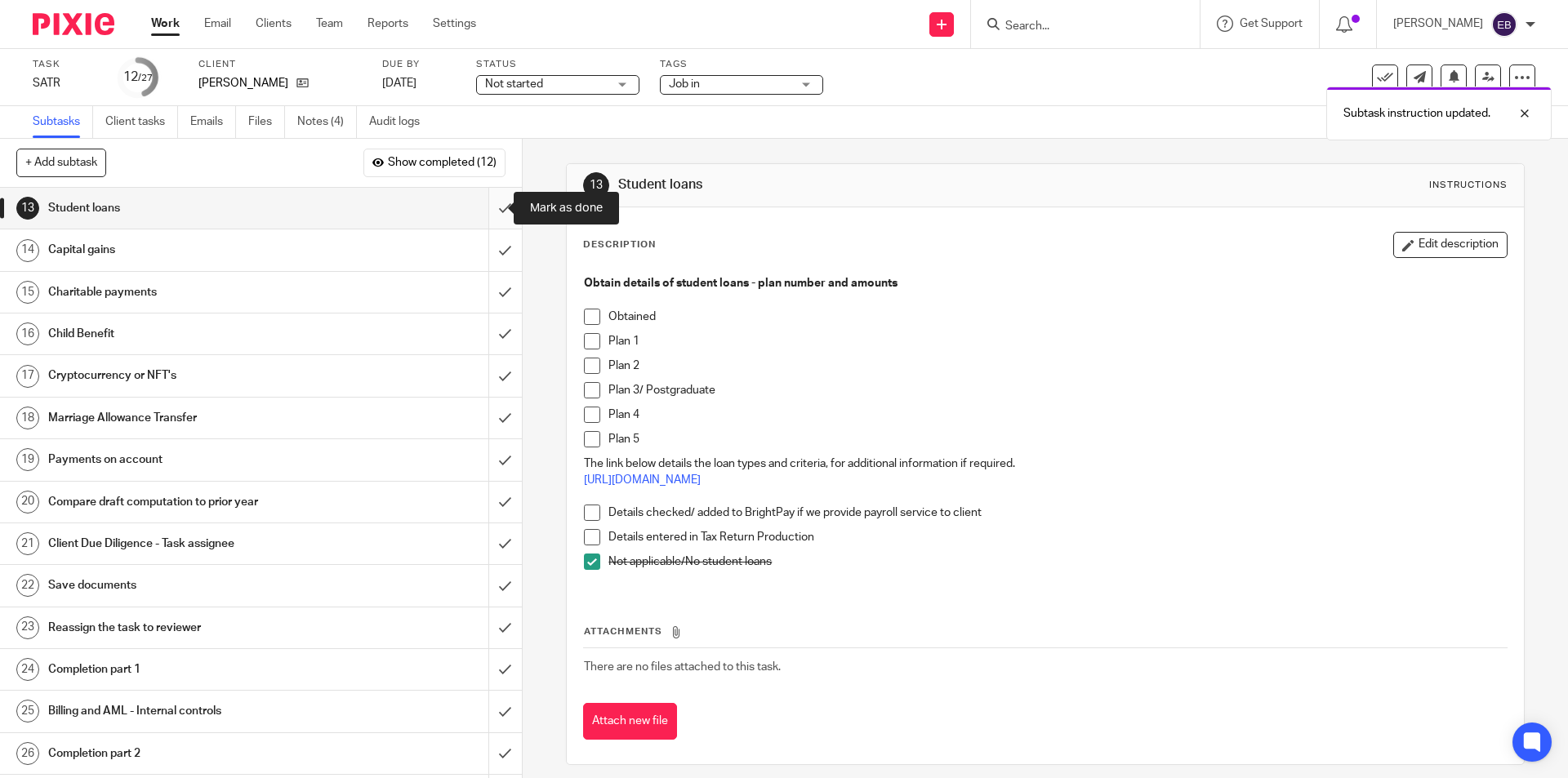
click at [492, 217] on input "submit" at bounding box center [261, 208] width 521 height 40
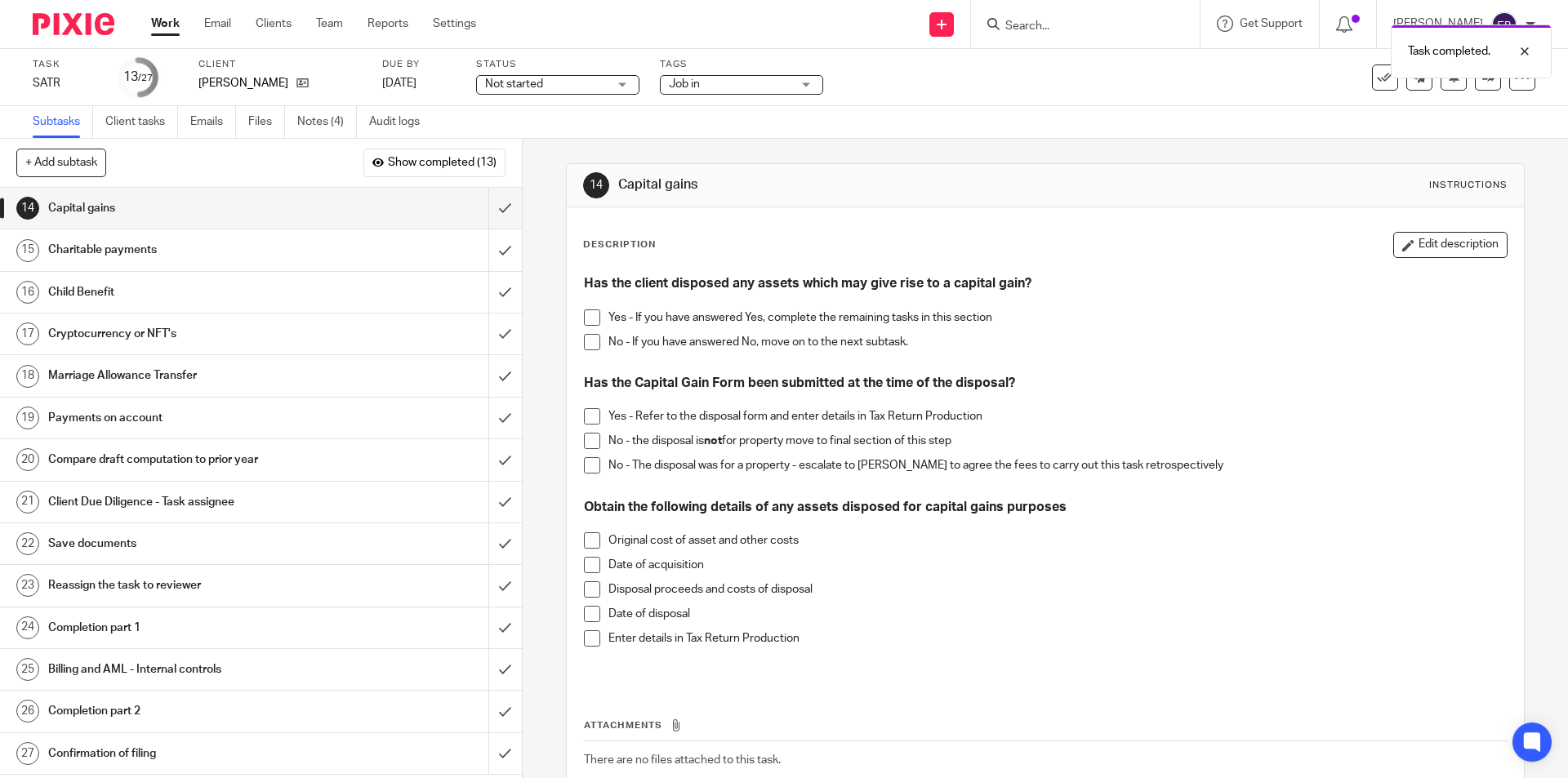
click at [584, 344] on span at bounding box center [592, 342] width 17 height 17
click at [496, 210] on input "submit" at bounding box center [261, 208] width 521 height 40
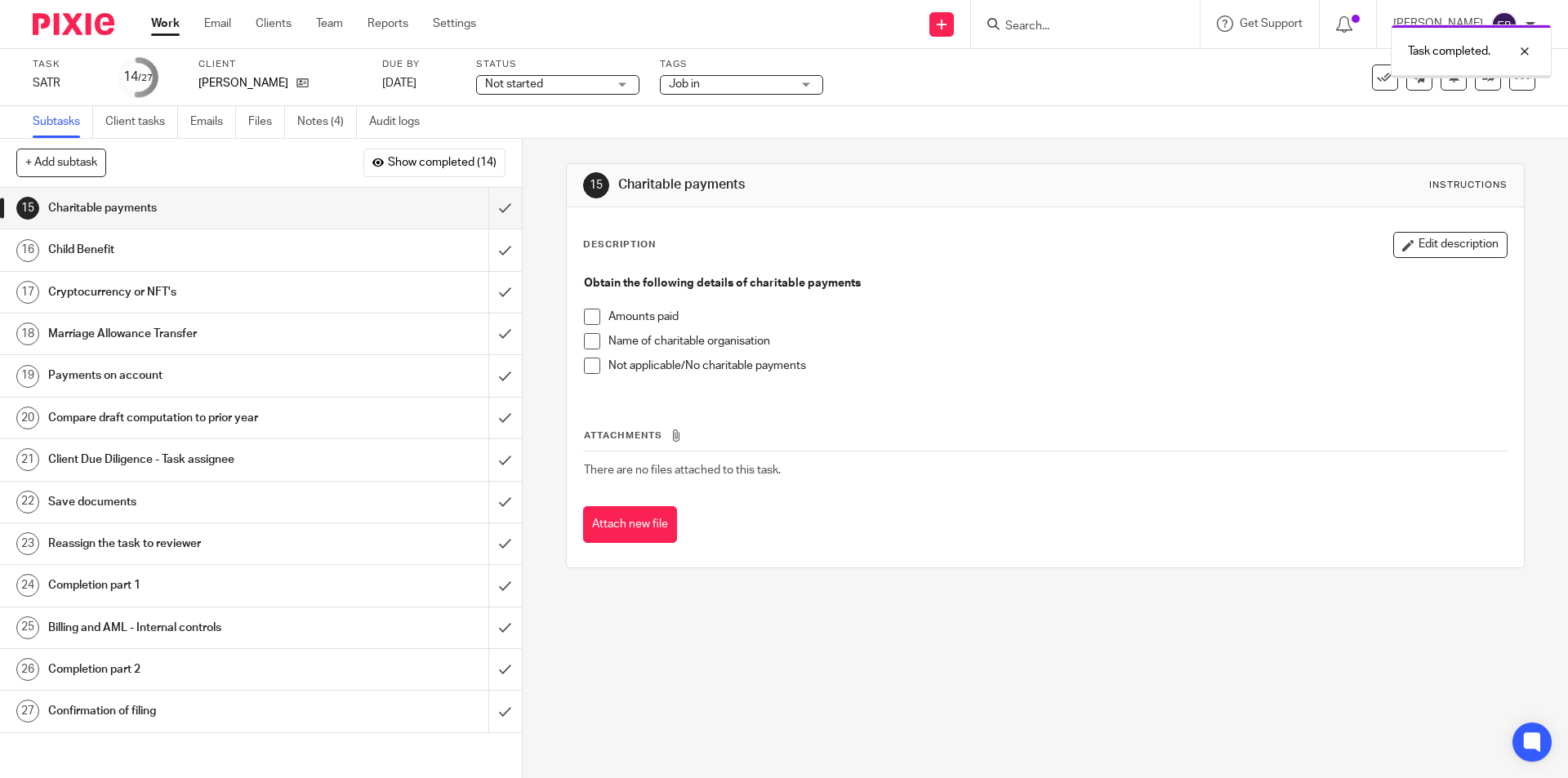
click at [584, 373] on span at bounding box center [592, 366] width 17 height 17
click at [495, 215] on input "submit" at bounding box center [261, 208] width 521 height 40
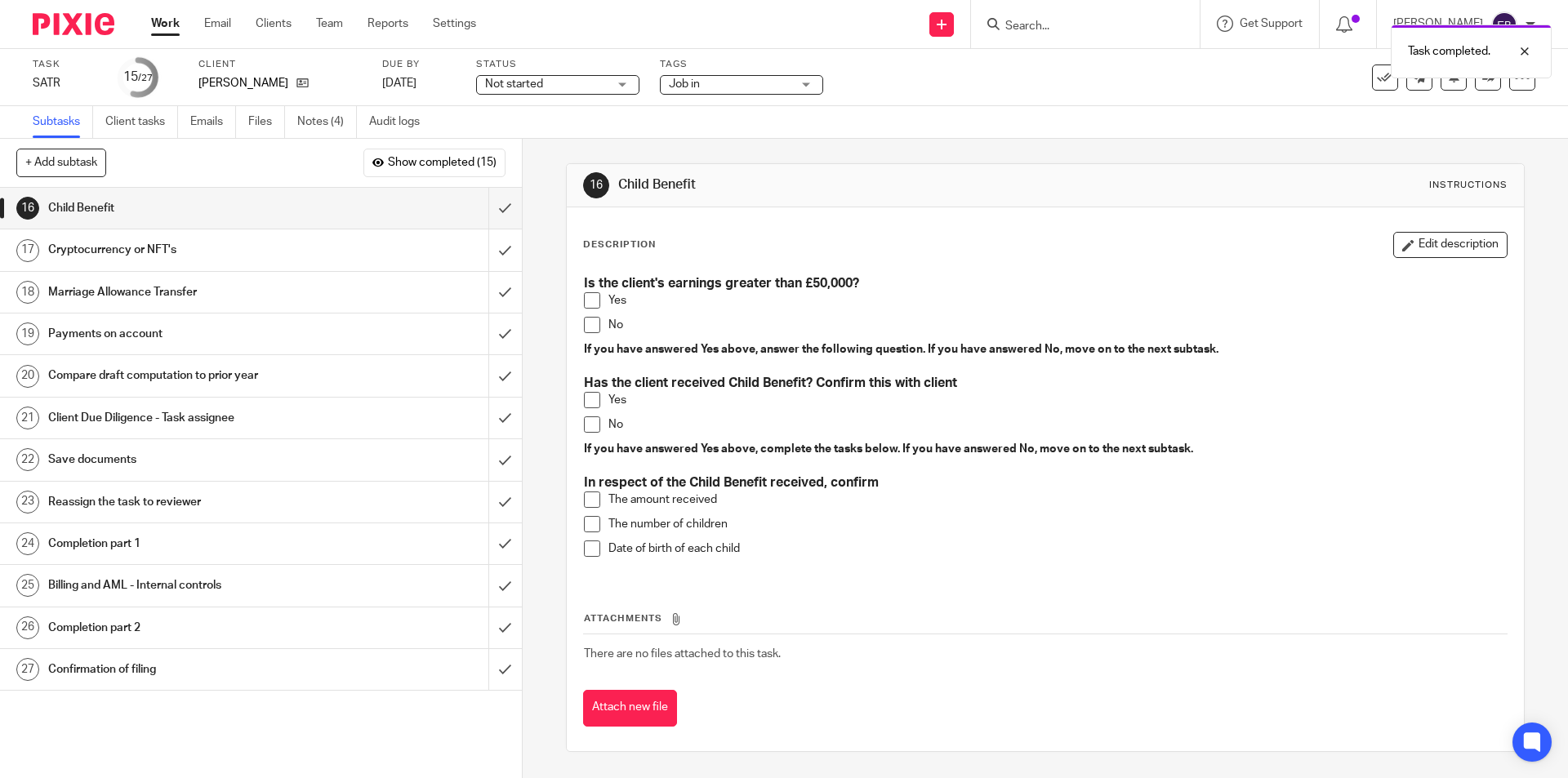
click at [584, 322] on span at bounding box center [592, 325] width 17 height 17
click at [586, 426] on span at bounding box center [592, 425] width 17 height 17
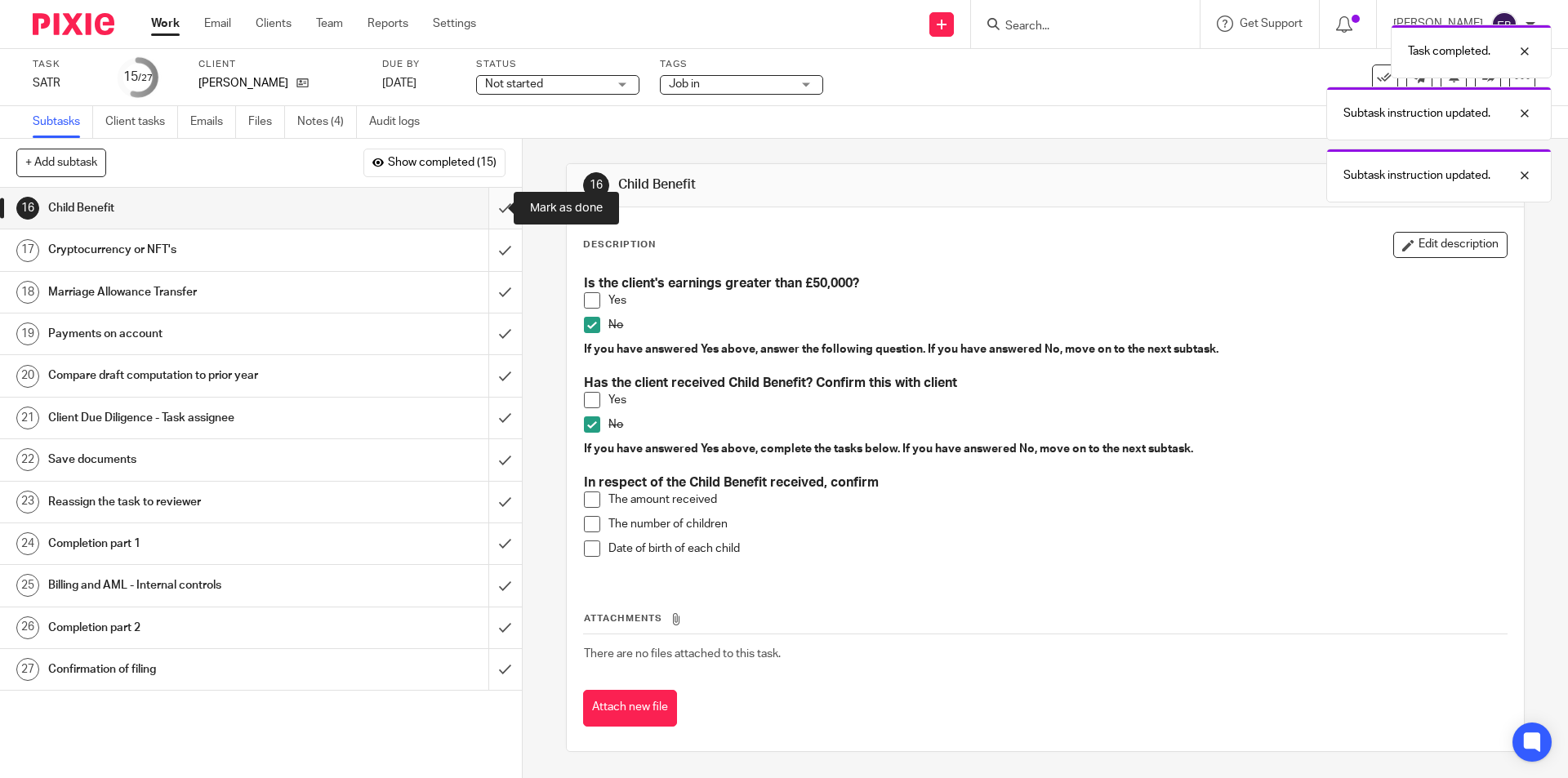
click at [496, 209] on input "submit" at bounding box center [261, 208] width 521 height 40
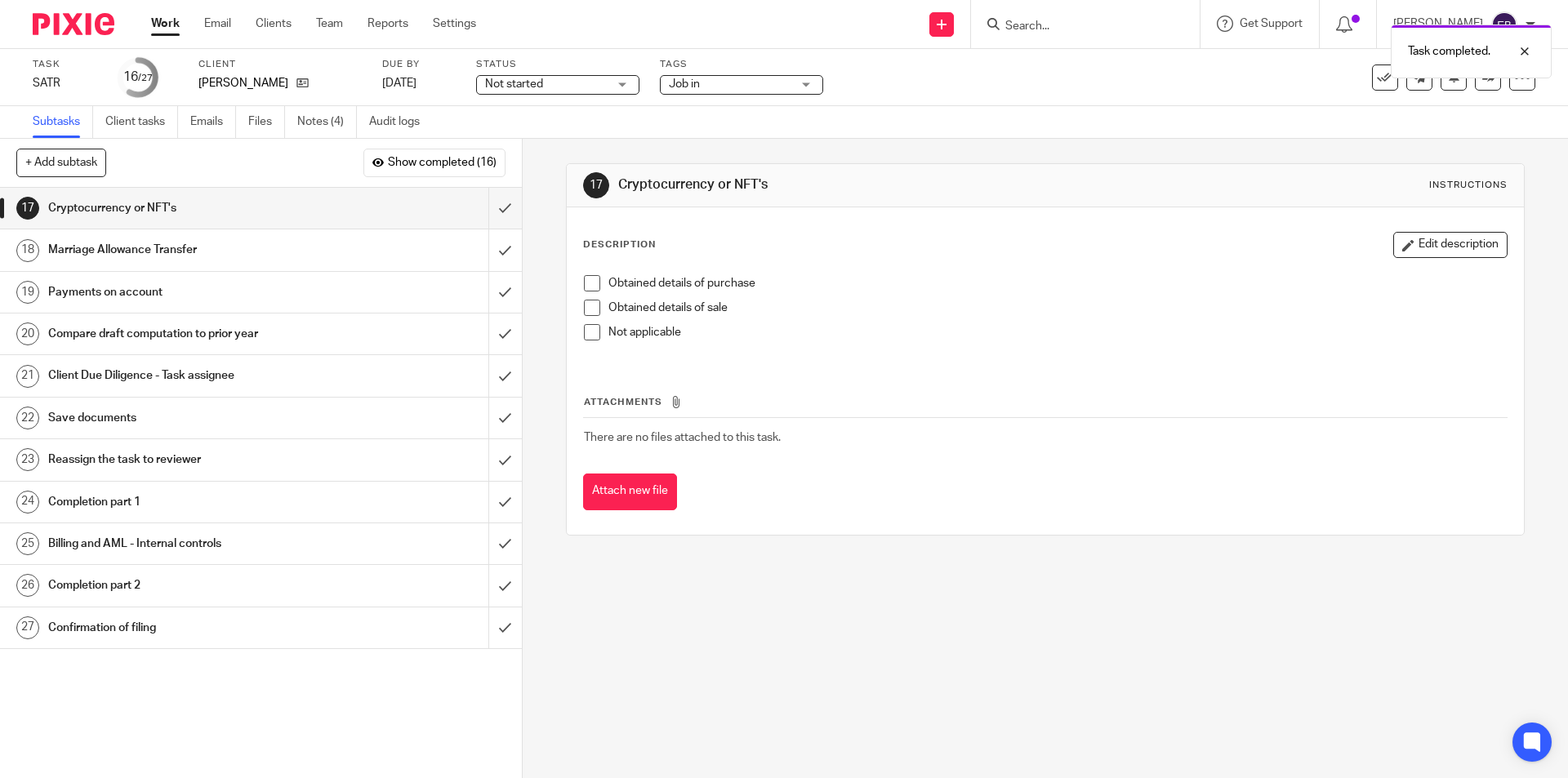
click at [592, 337] on span at bounding box center [592, 332] width 17 height 17
click at [488, 209] on input "submit" at bounding box center [261, 208] width 521 height 40
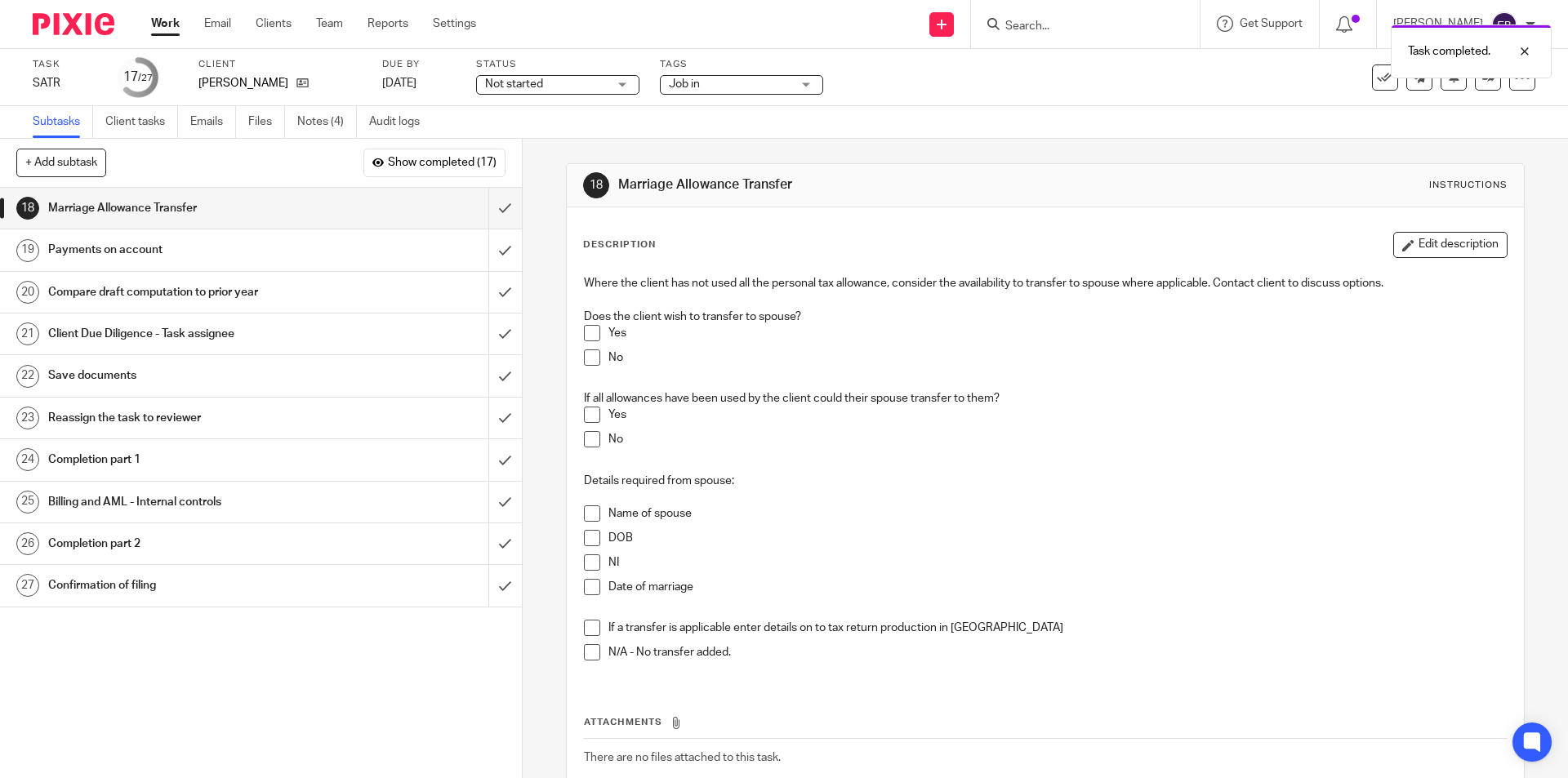
click at [584, 648] on span at bounding box center [592, 652] width 17 height 17
click at [588, 360] on span at bounding box center [592, 358] width 17 height 17
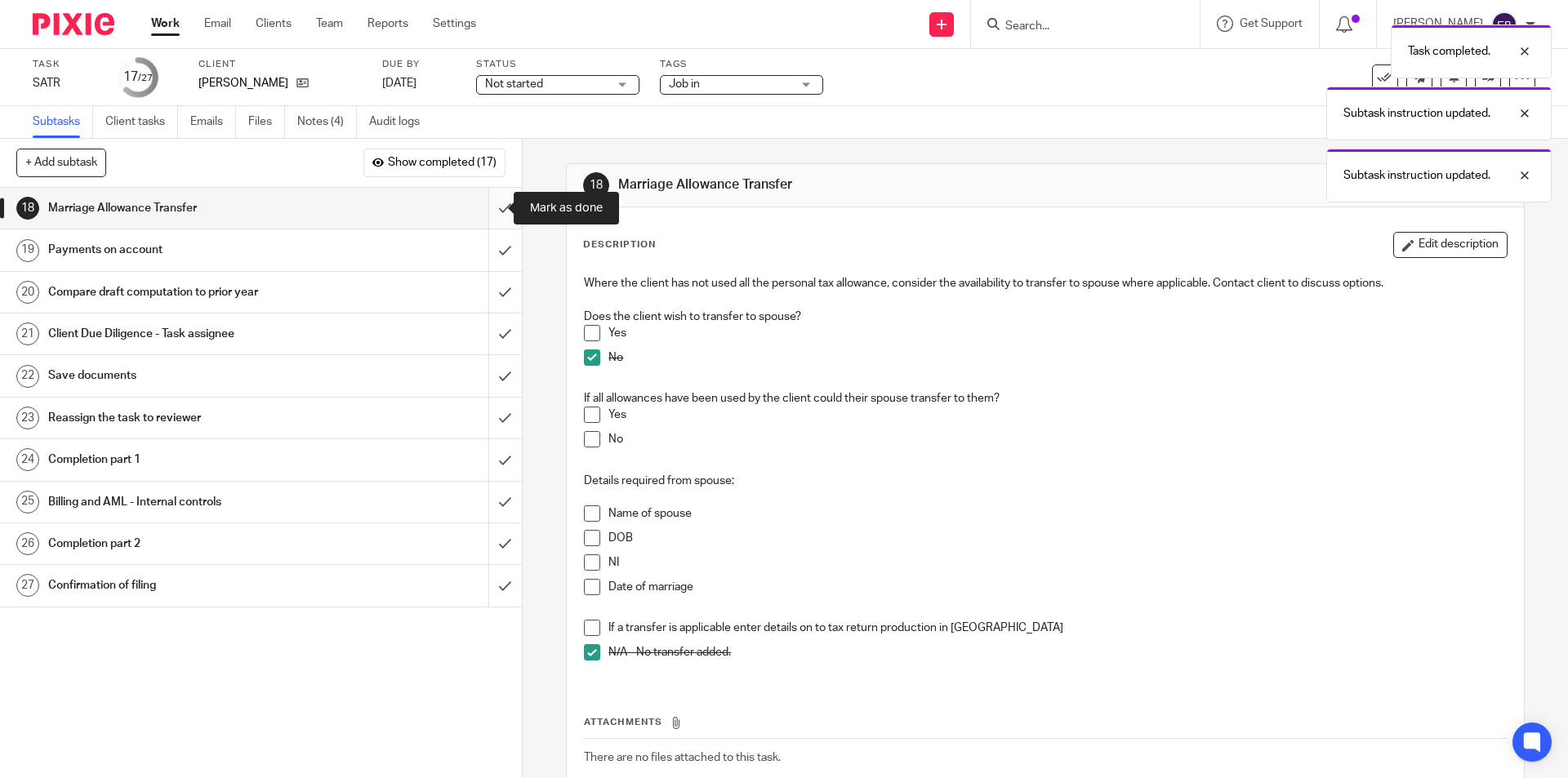
click at [484, 216] on input "submit" at bounding box center [261, 208] width 521 height 40
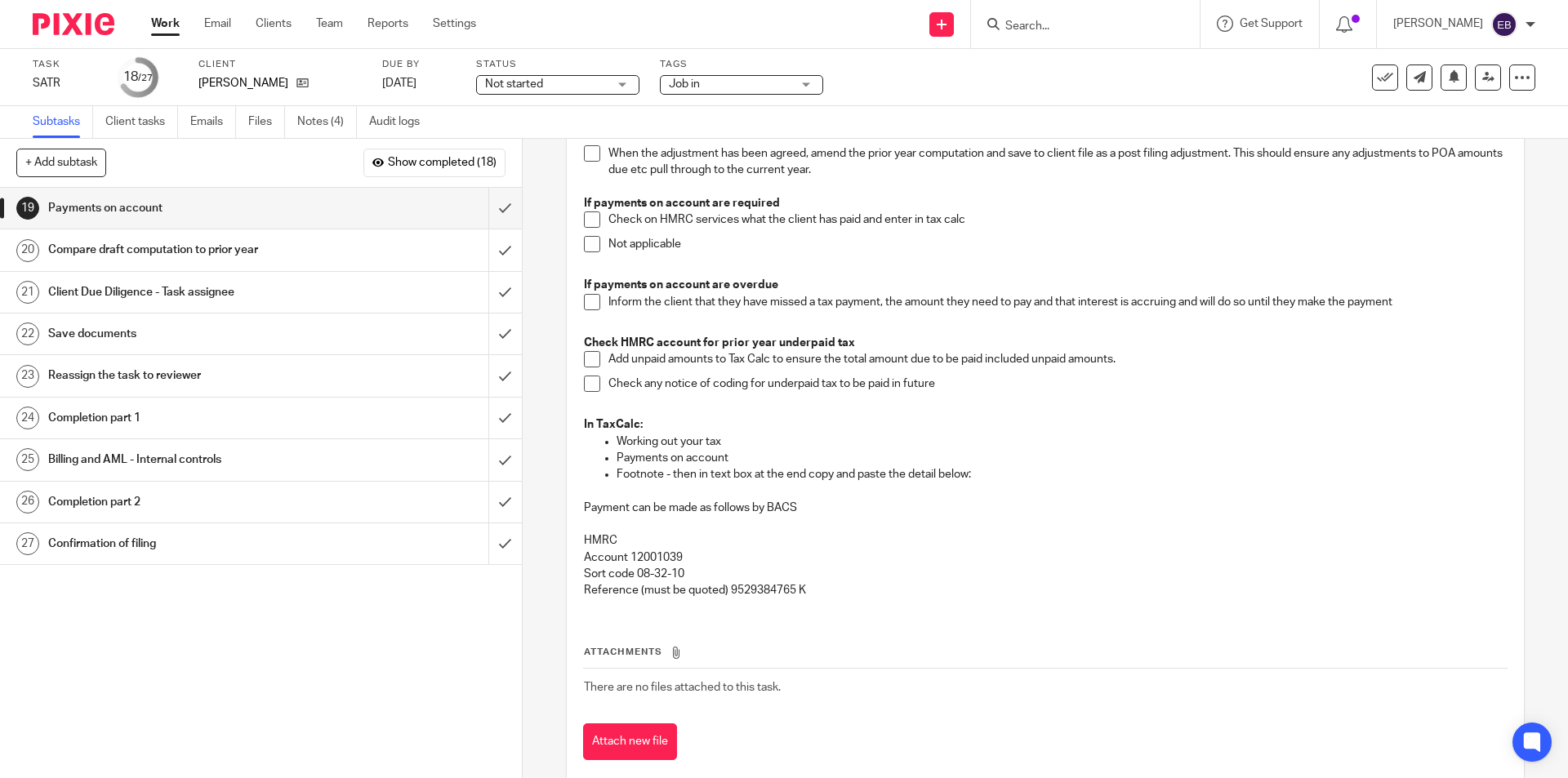
scroll to position [82, 0]
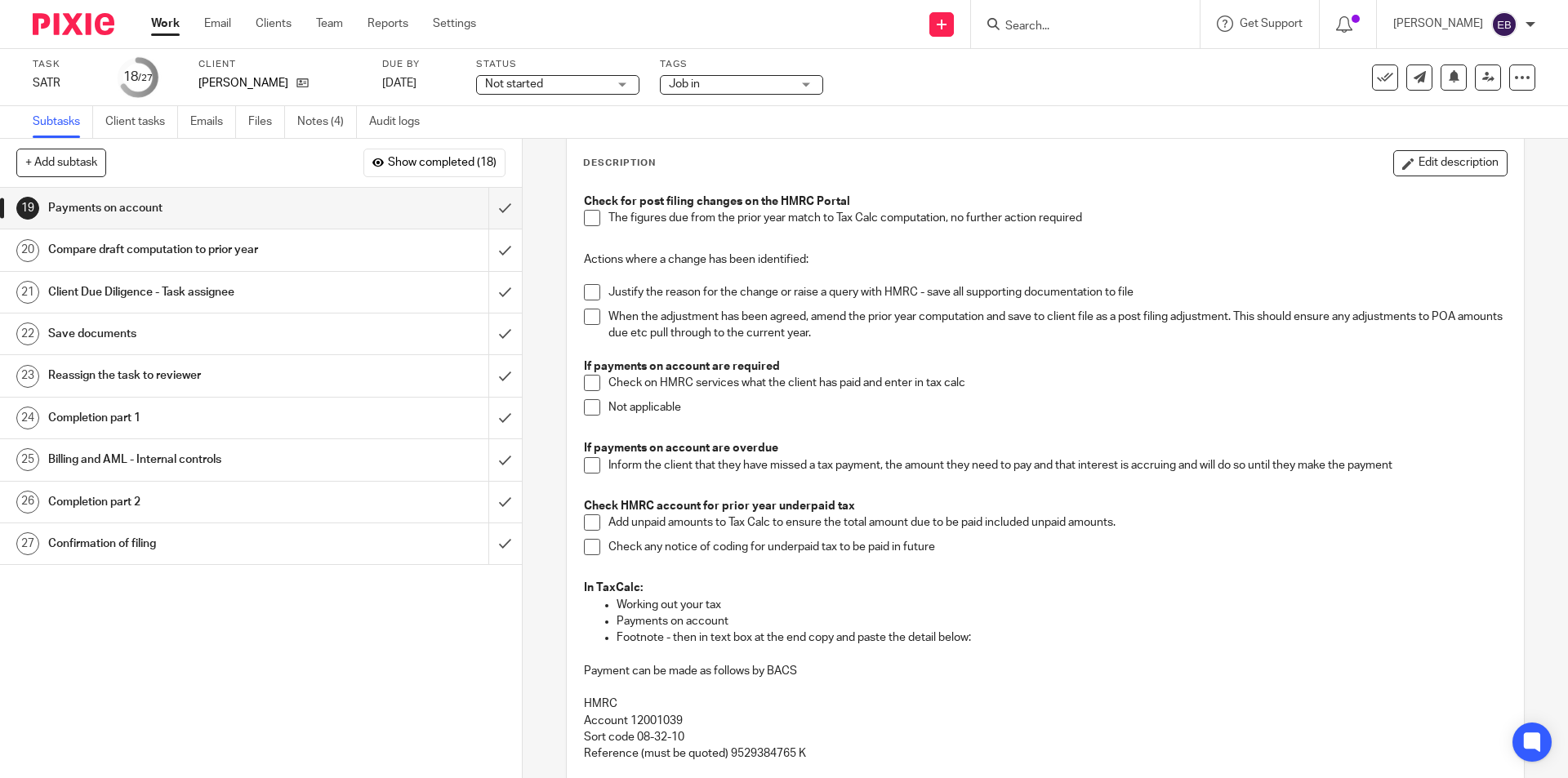
click at [584, 406] on span at bounding box center [592, 407] width 17 height 17
click at [588, 217] on span at bounding box center [592, 218] width 17 height 17
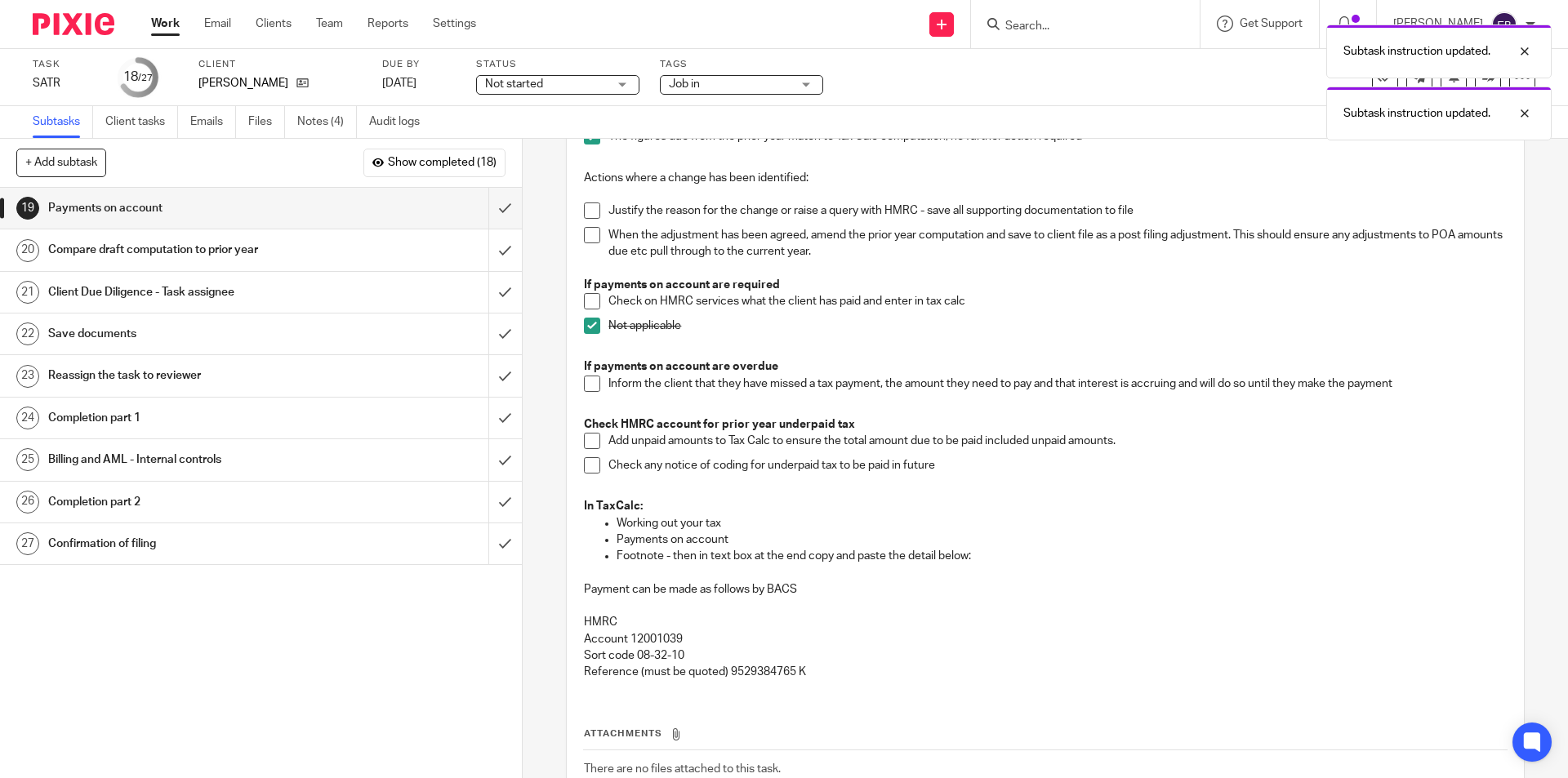
scroll to position [245, 0]
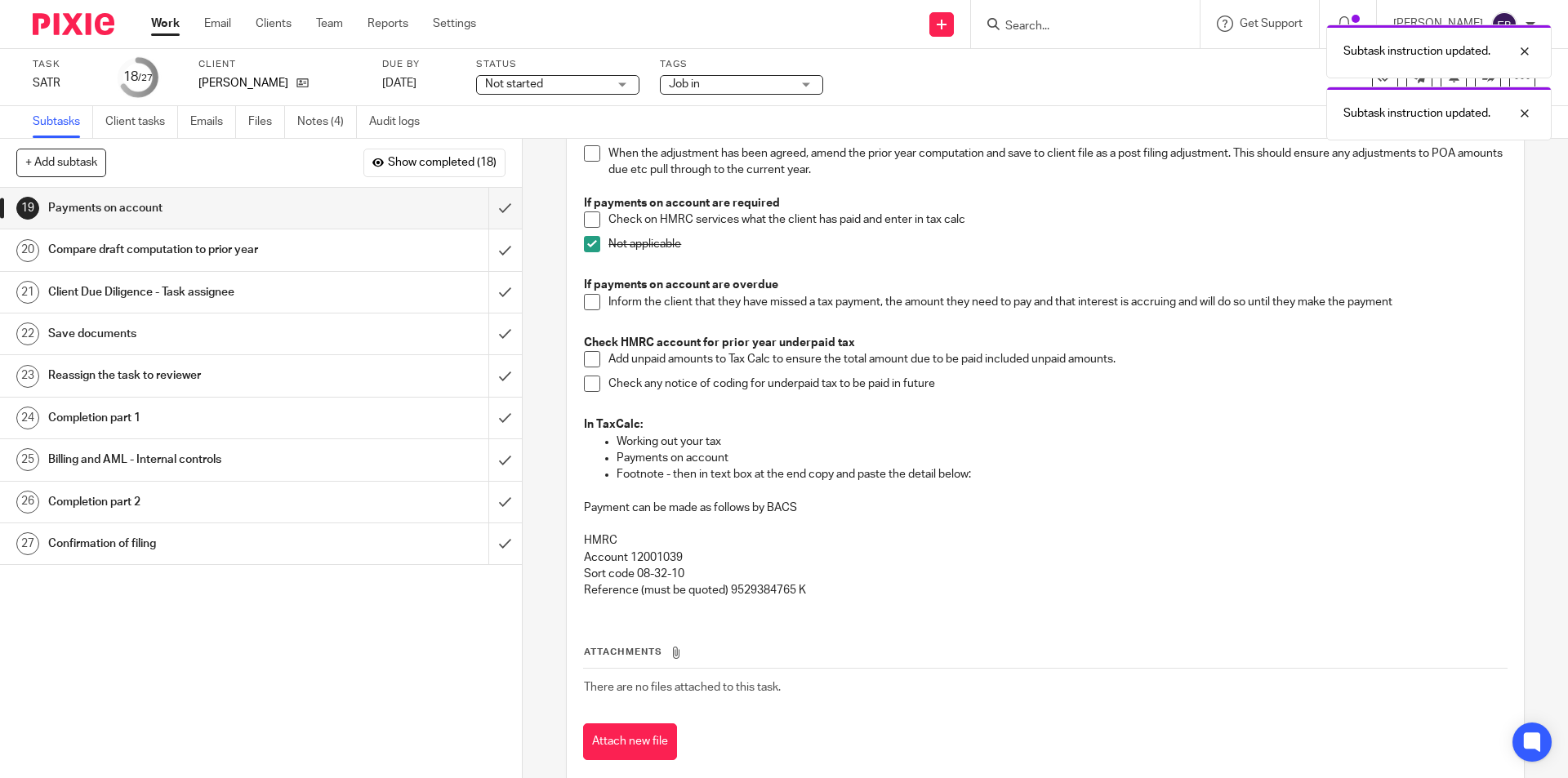
click at [584, 539] on p "HMRC" at bounding box center [1045, 540] width 922 height 17
drag, startPoint x: 578, startPoint y: 503, endPoint x: 671, endPoint y: 576, distance: 118.2
click at [847, 617] on div "Description Edit description Check for post filing changes on the HMRC Portal T…" at bounding box center [1045, 373] width 924 height 772
copy div "Payment can be made as follows by BACS HMRC Account 12001039 Sort code 08-32-10…"
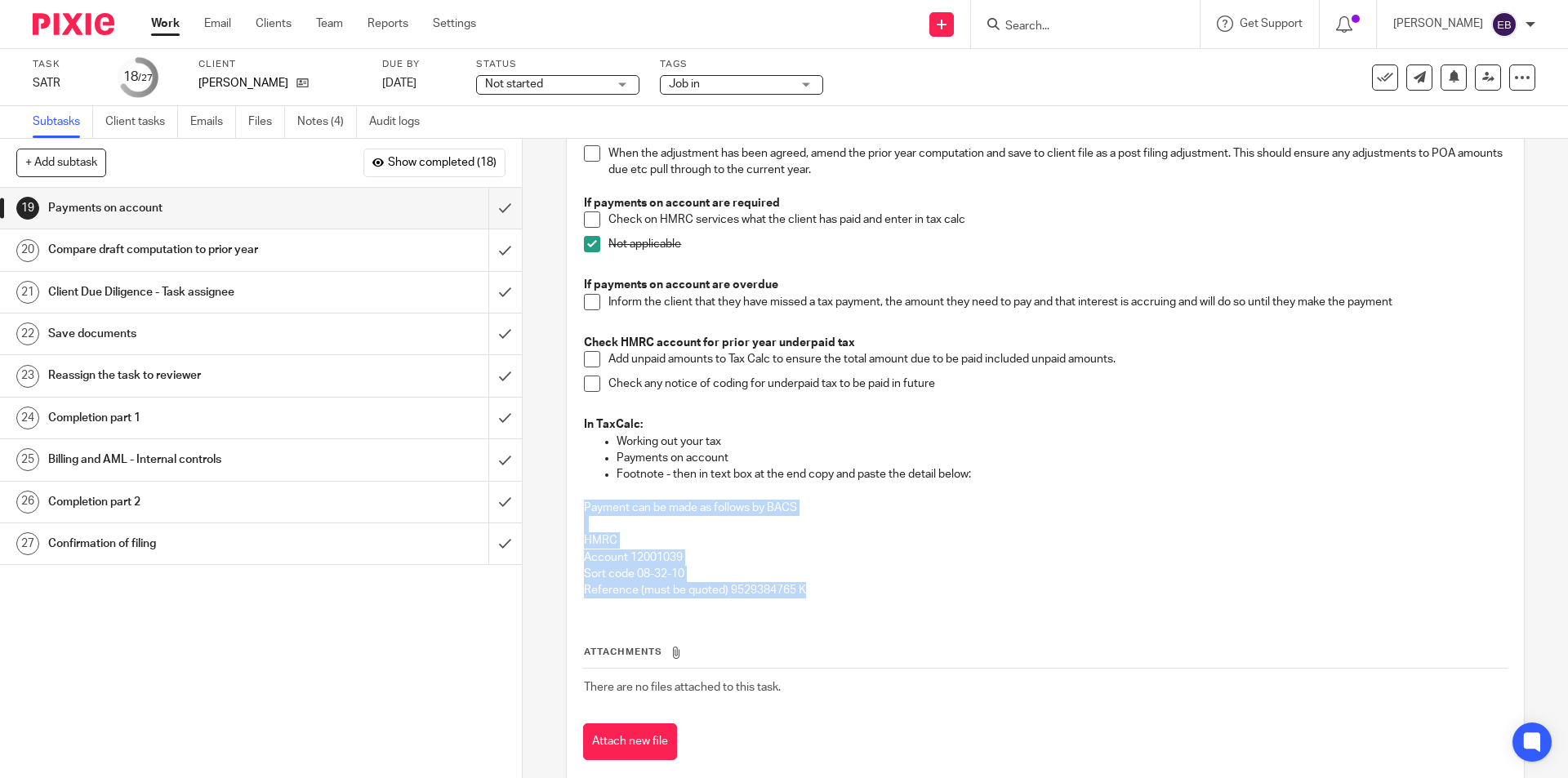
click at [1184, 517] on p at bounding box center [1045, 524] width 922 height 17
drag, startPoint x: 726, startPoint y: 588, endPoint x: 812, endPoint y: 590, distance: 86.0
click at [812, 590] on p "Reference (must be quoted) 9529384765 K" at bounding box center [1045, 590] width 922 height 17
copy p "9529384765 K"
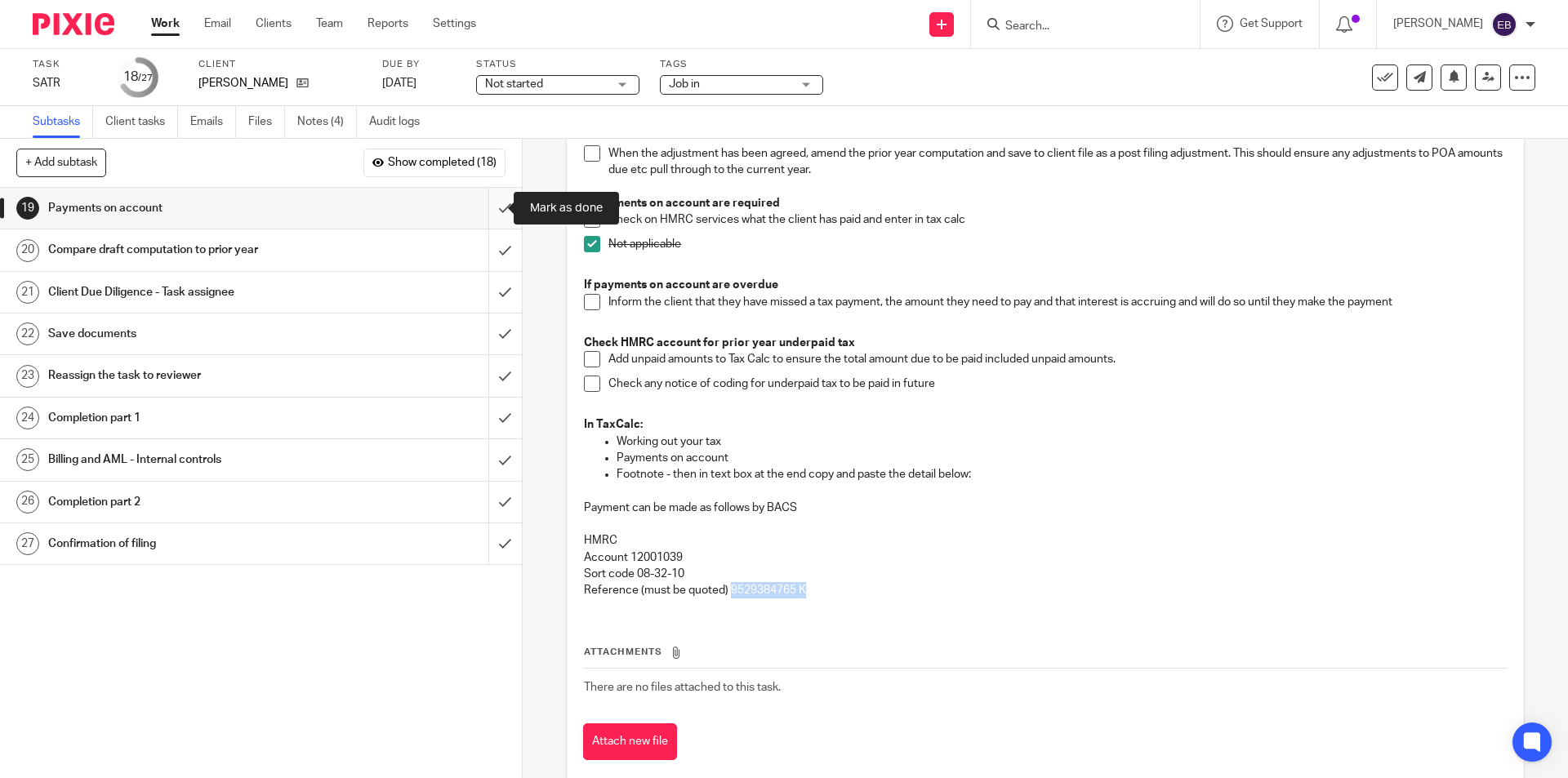
click at [497, 209] on input "submit" at bounding box center [261, 208] width 521 height 40
